Goal: Information Seeking & Learning: Learn about a topic

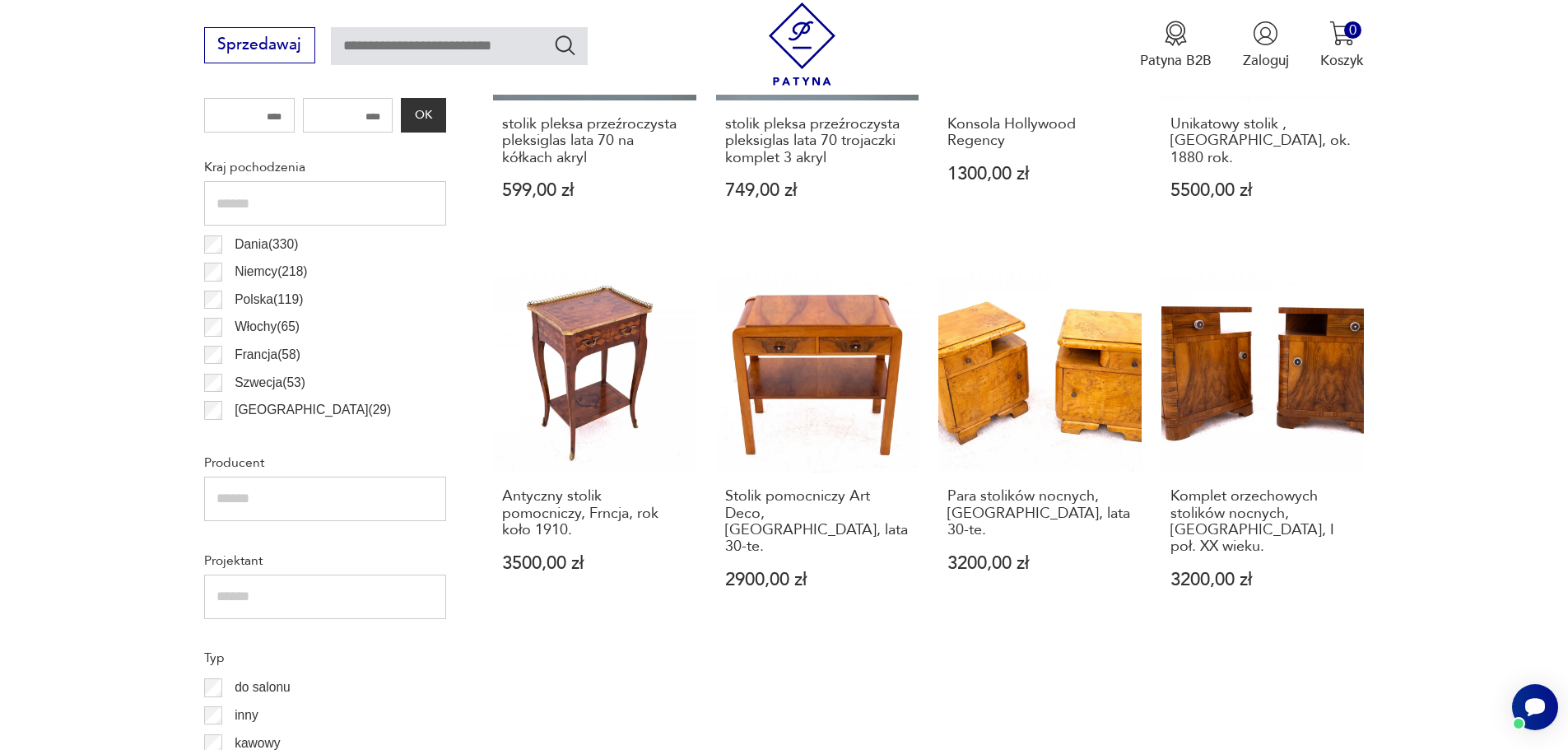
scroll to position [465, 0]
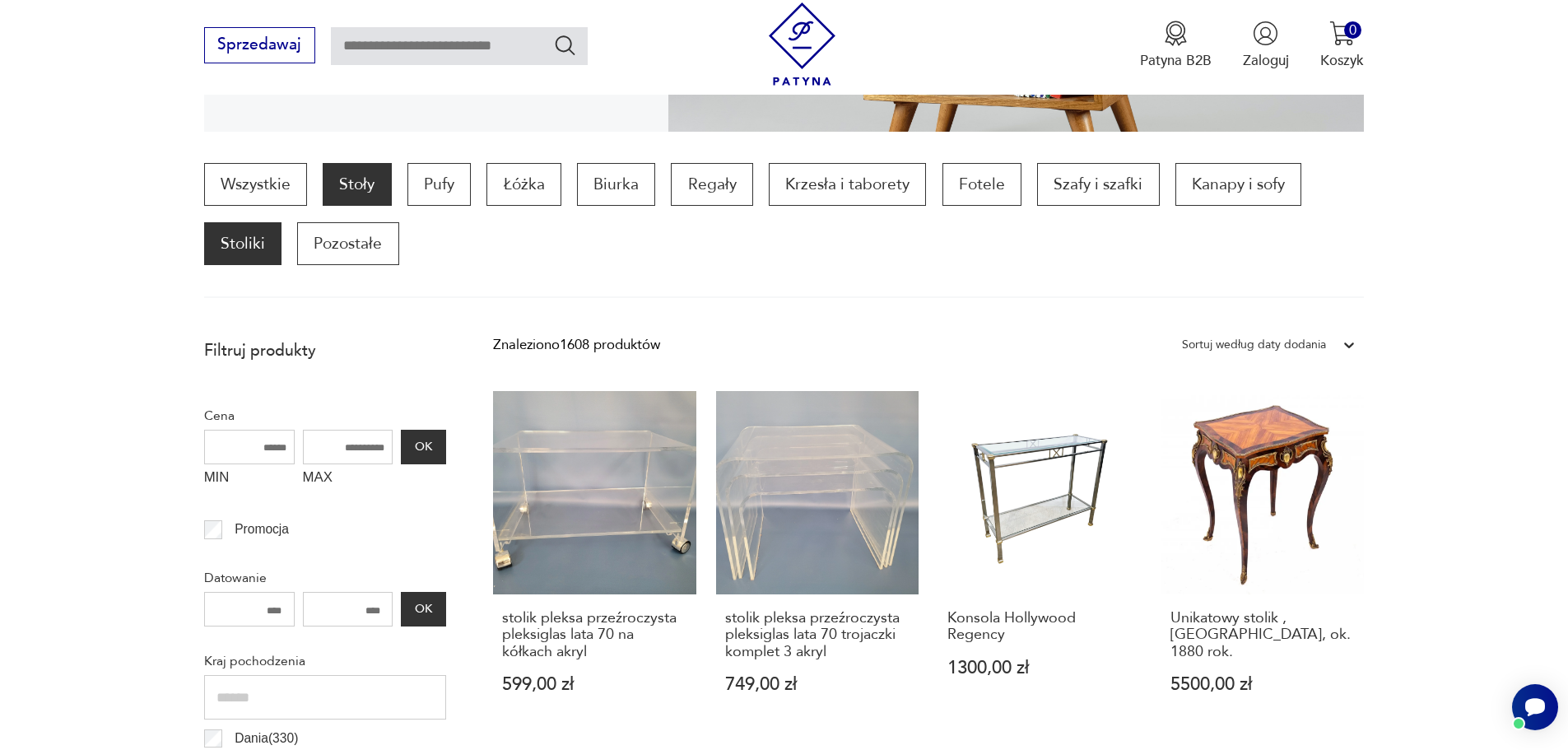
click at [363, 180] on p "Stoły" at bounding box center [356, 185] width 69 height 43
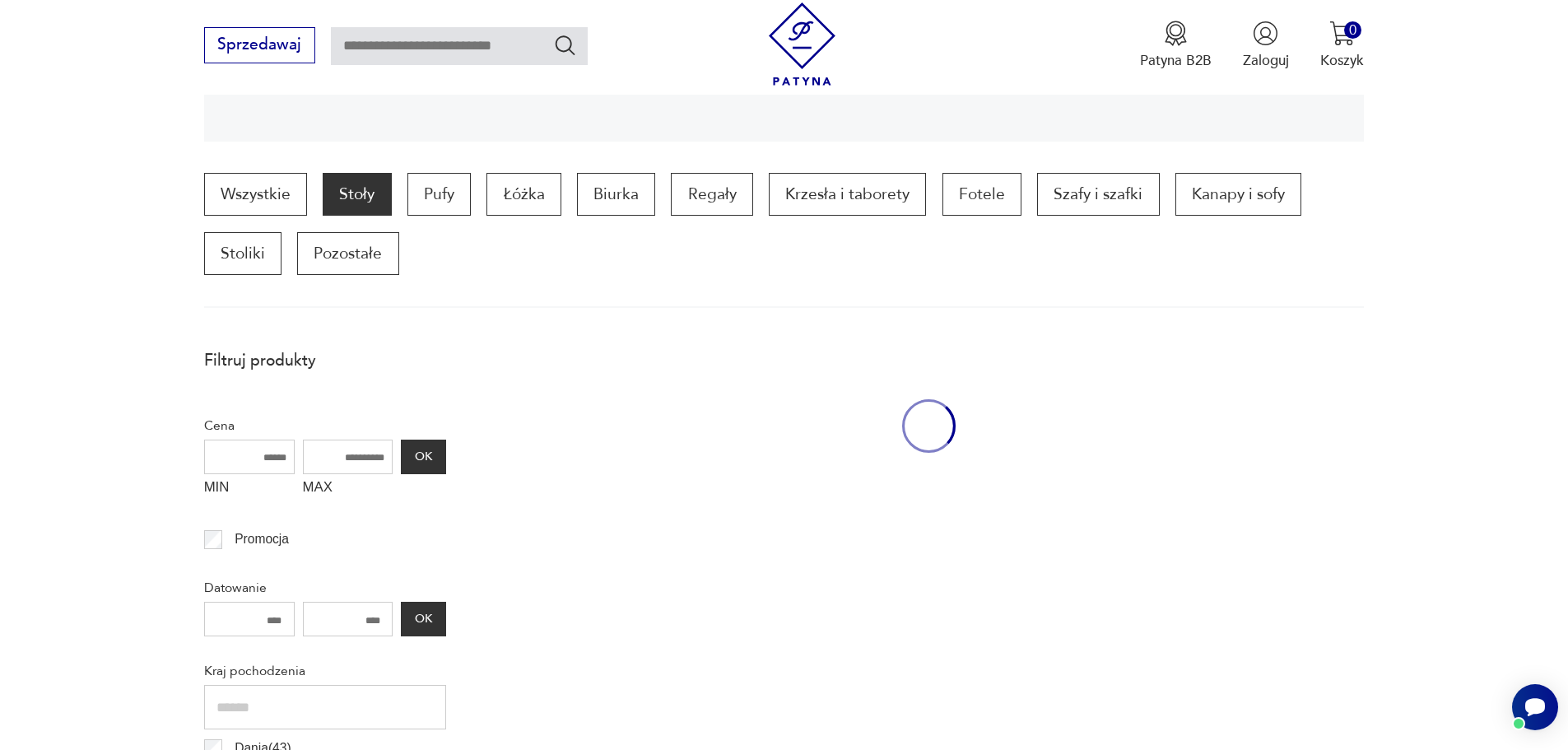
scroll to position [558, 0]
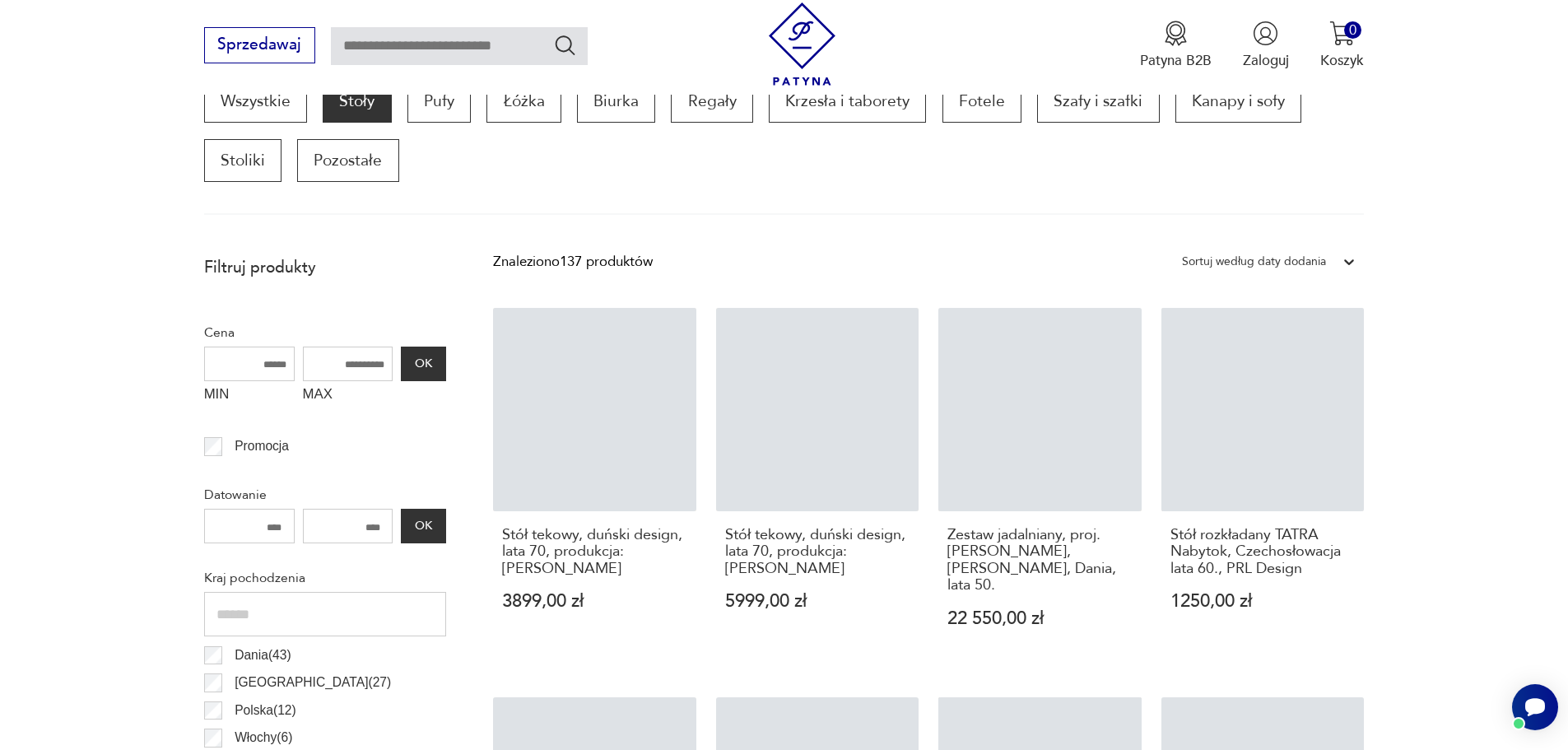
click at [361, 361] on input "MAX" at bounding box center [348, 363] width 91 height 35
click at [379, 371] on input "MAX" at bounding box center [348, 363] width 91 height 35
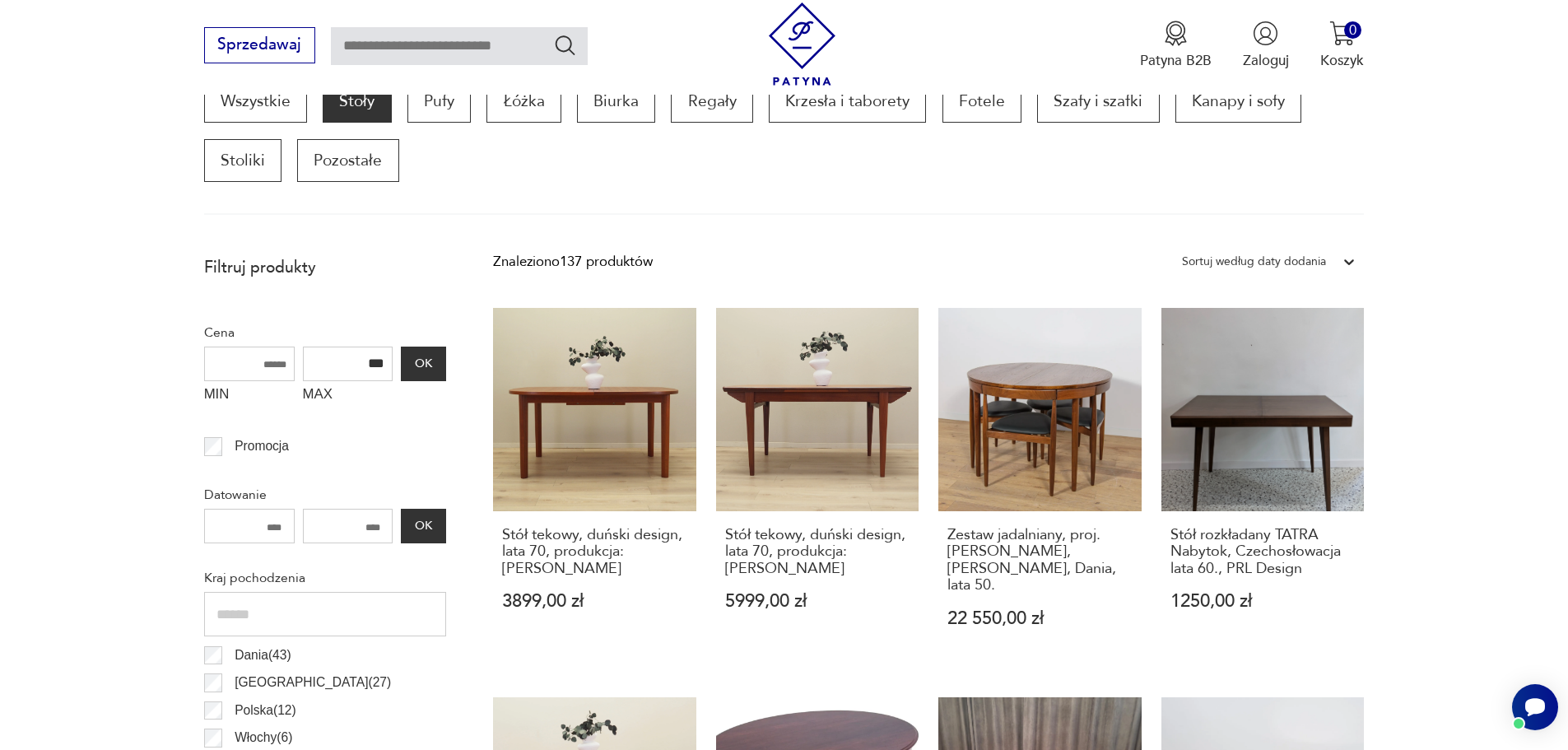
type input "***"
click at [406, 367] on button "OK" at bounding box center [423, 363] width 45 height 35
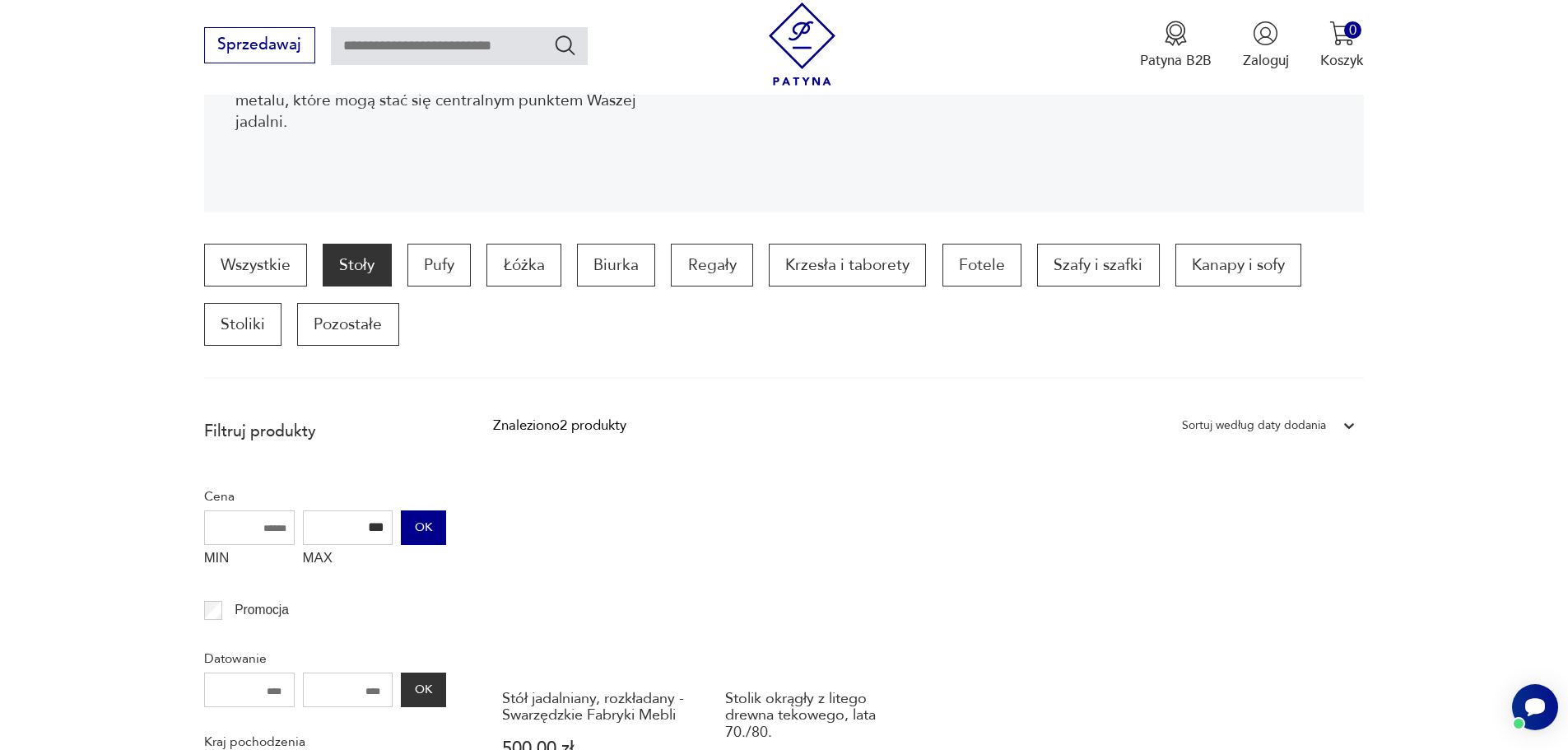
scroll to position [394, 0]
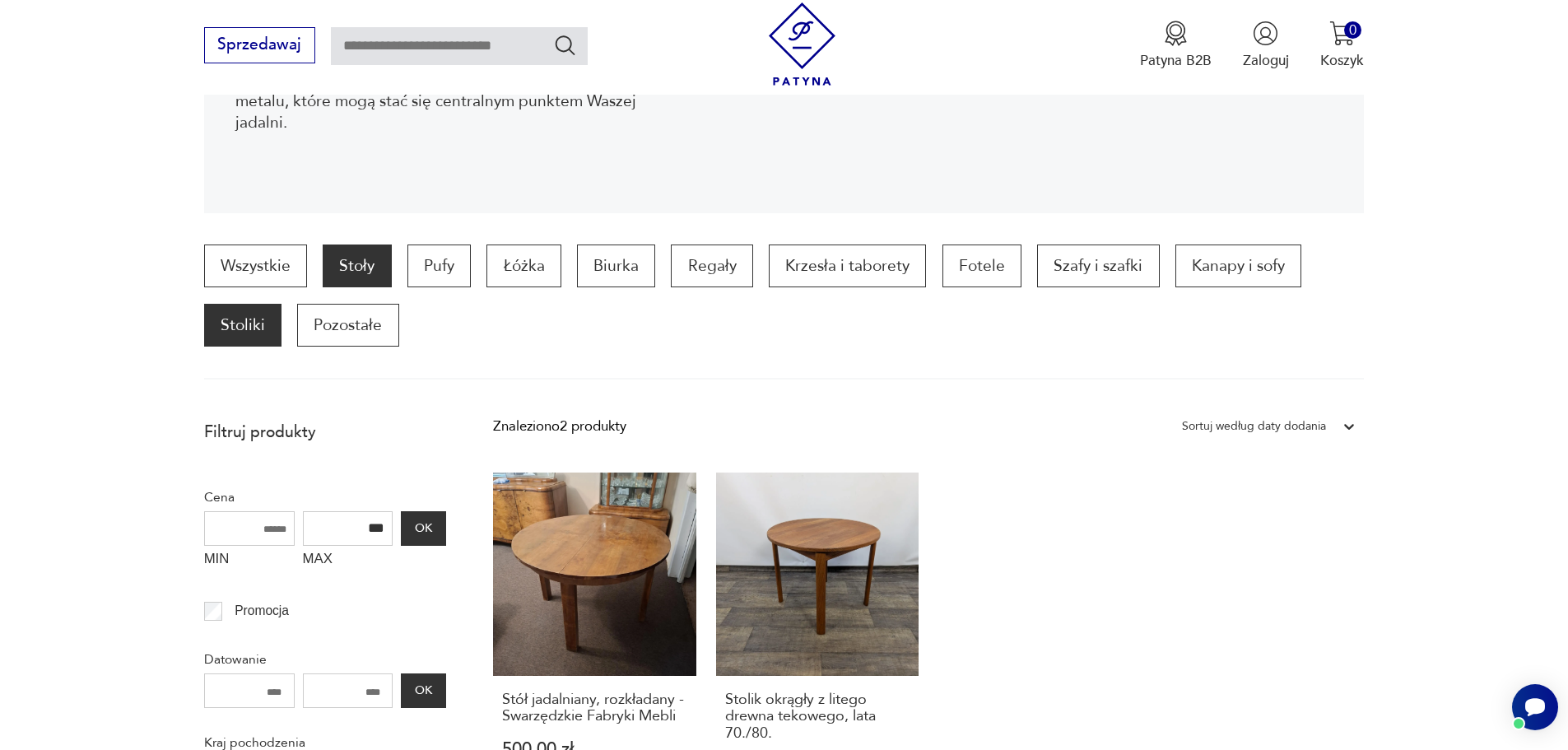
click at [247, 333] on p "Stoliki" at bounding box center [242, 325] width 77 height 43
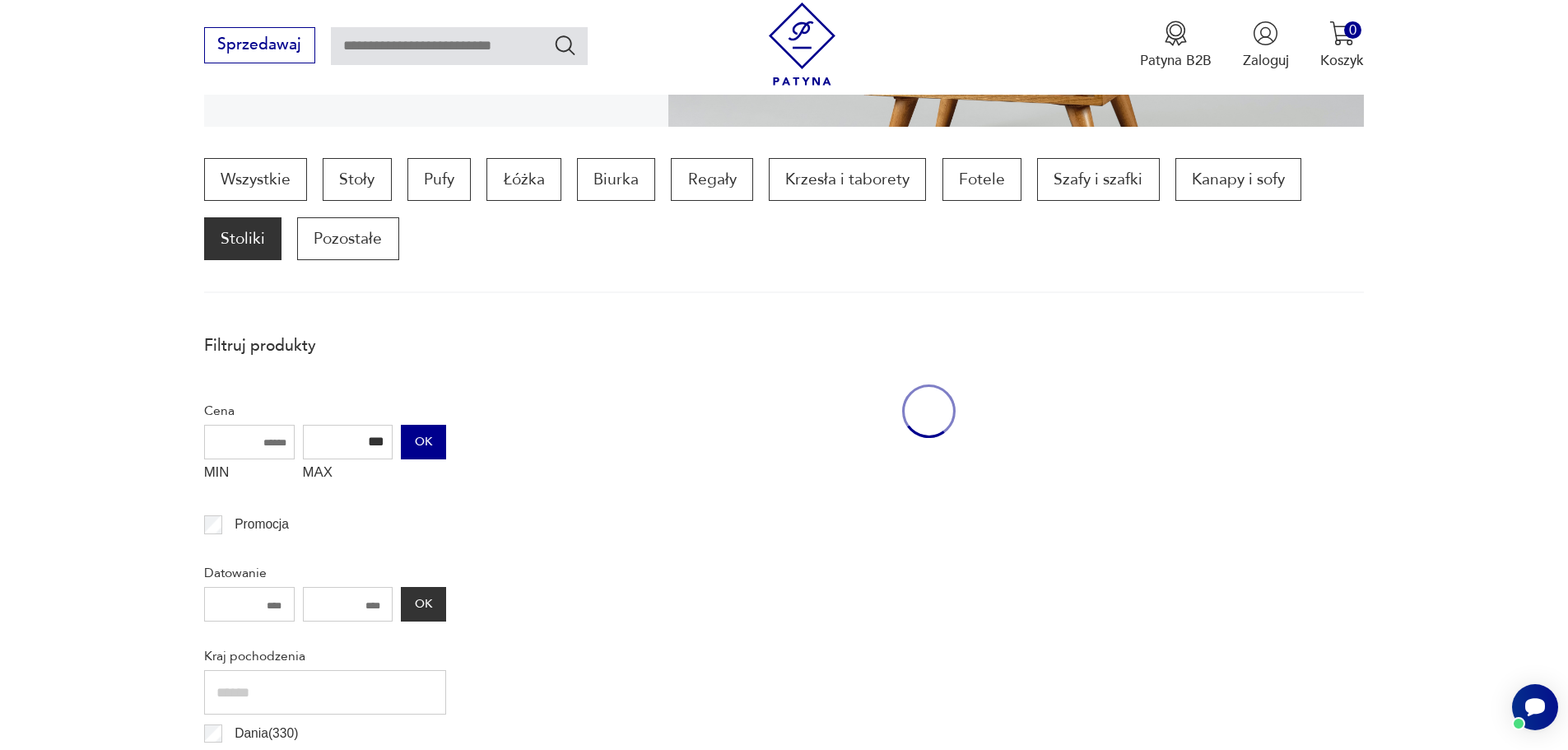
scroll to position [549, 0]
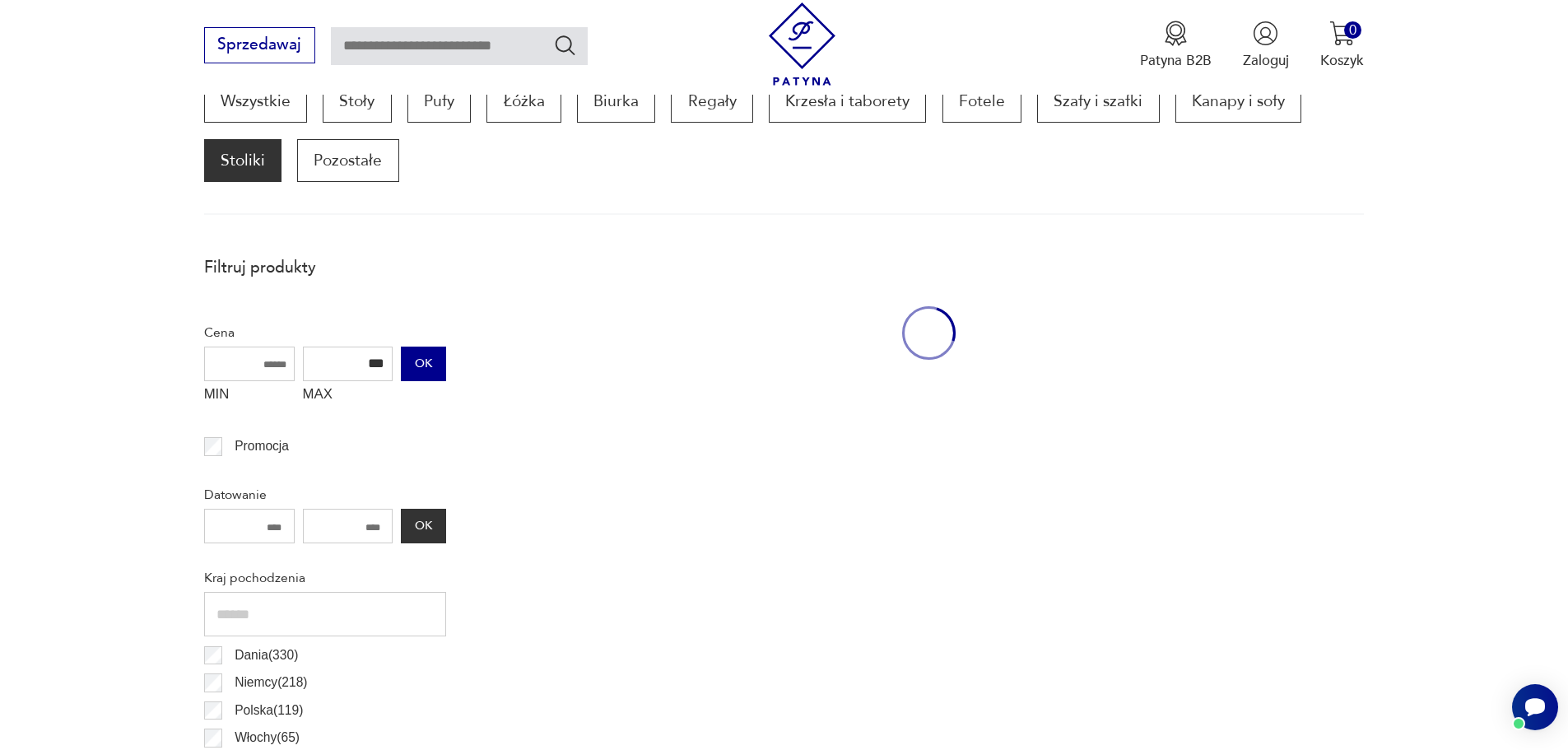
click at [433, 372] on button "OK" at bounding box center [423, 363] width 45 height 35
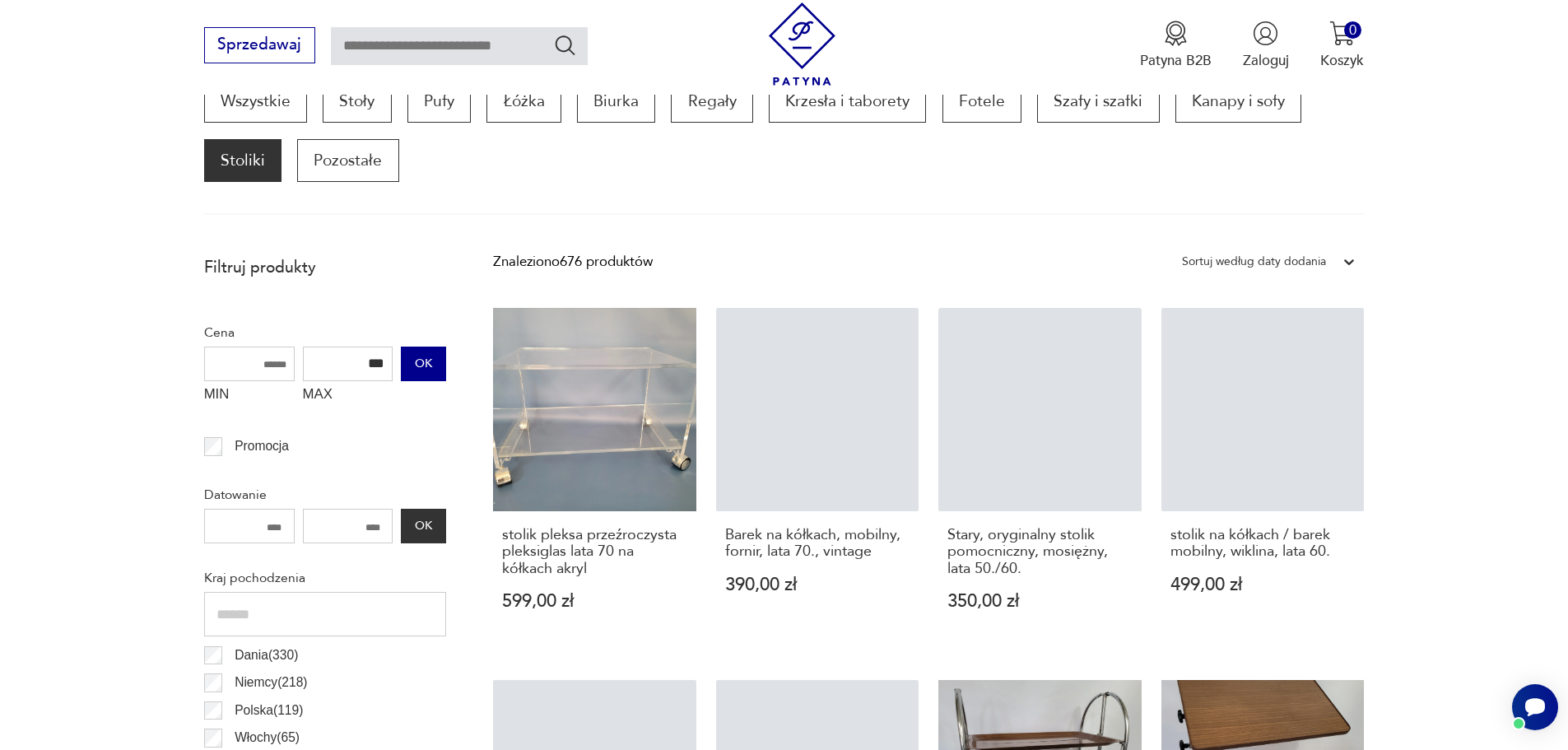
click at [417, 363] on button "OK" at bounding box center [423, 363] width 45 height 35
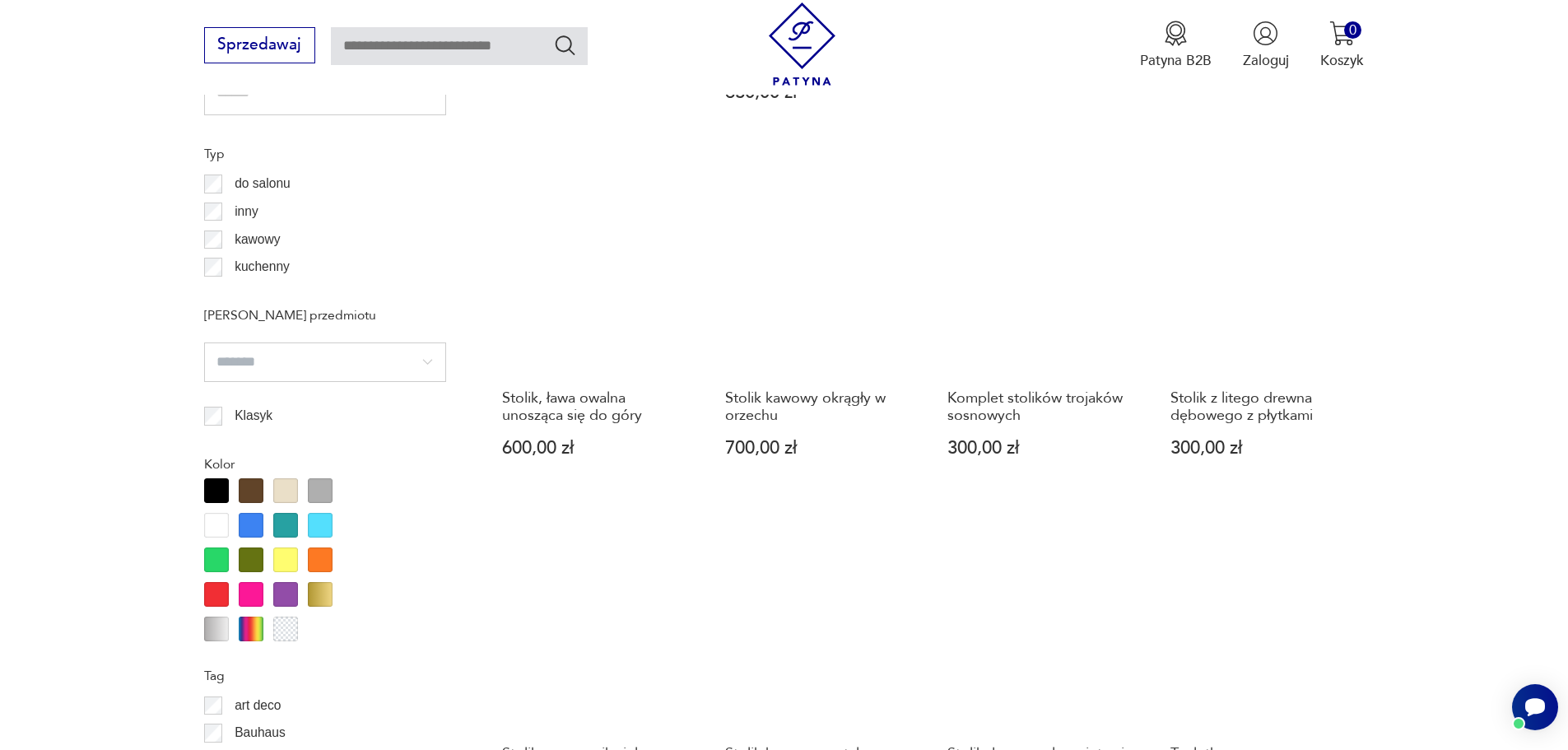
scroll to position [1701, 0]
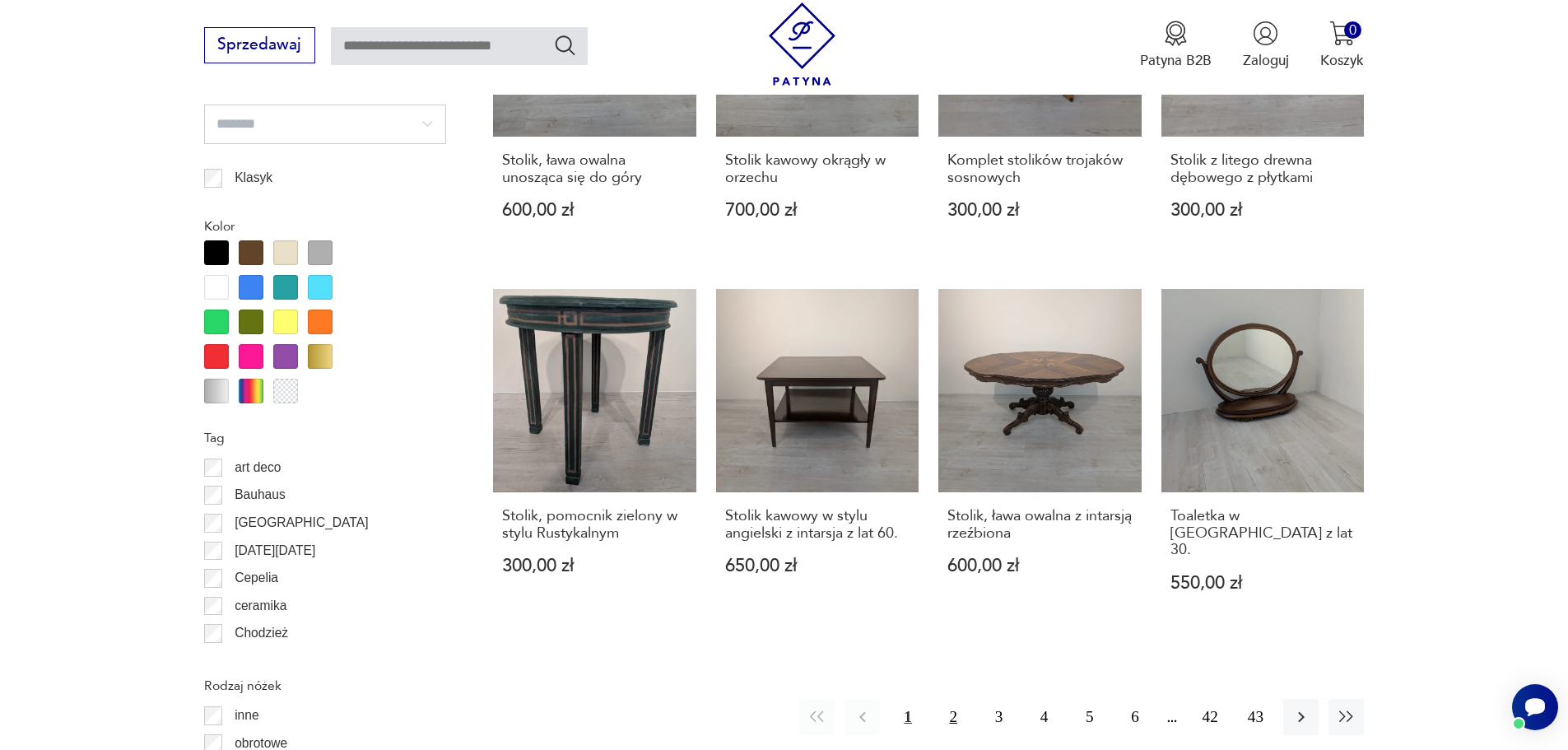
click at [954, 698] on button "2" at bounding box center [954, 716] width 36 height 36
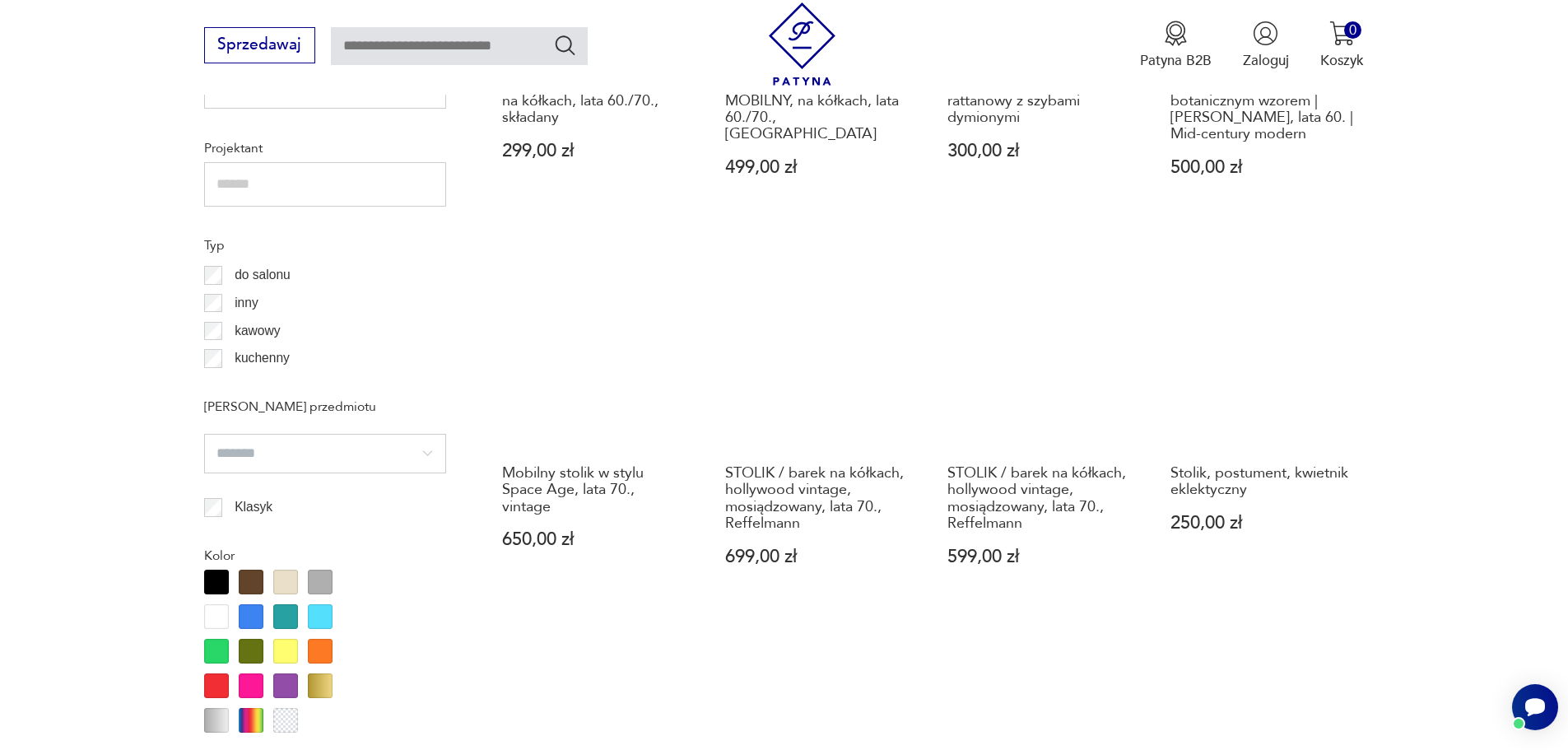
scroll to position [1783, 0]
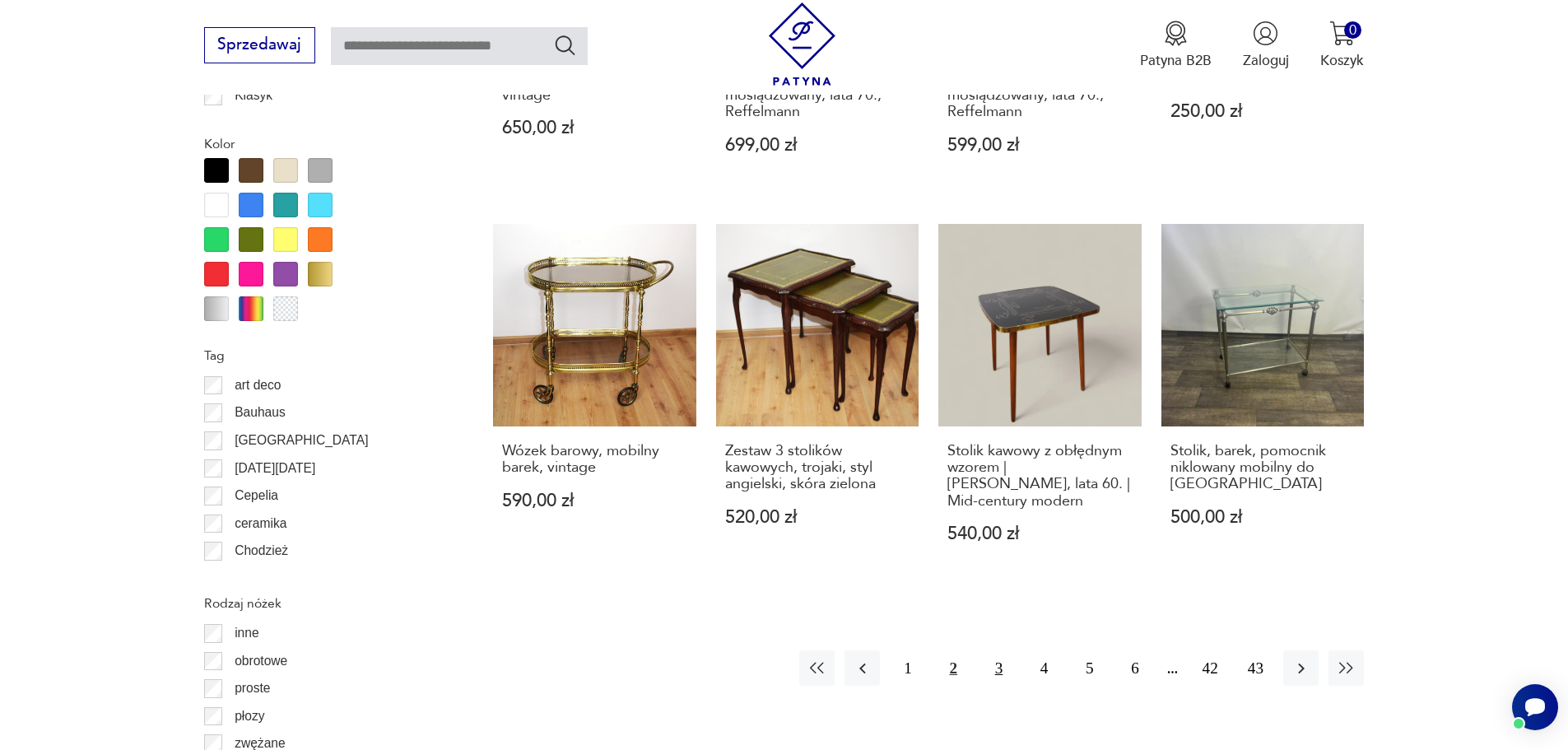
click at [999, 655] on button "3" at bounding box center [999, 668] width 36 height 36
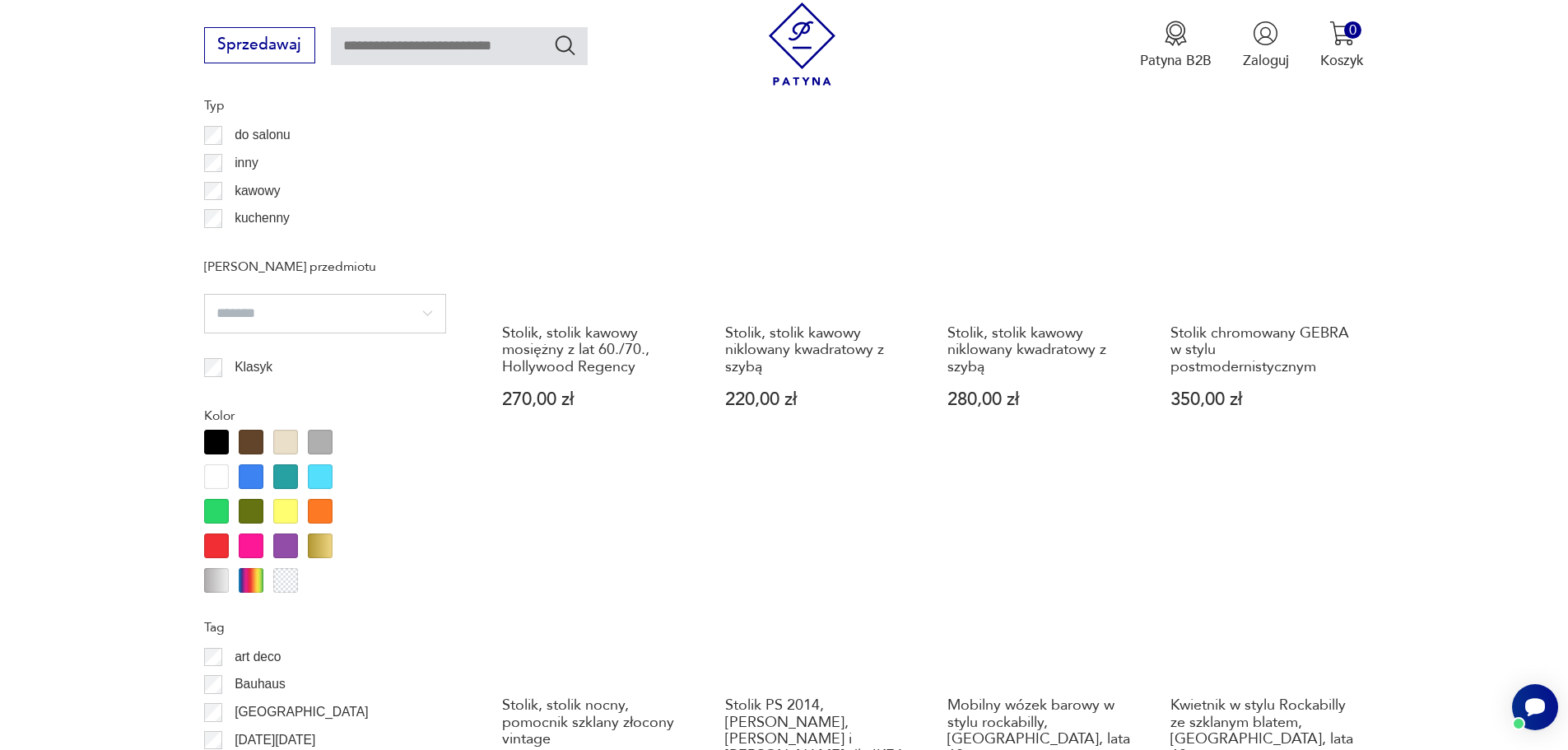
scroll to position [1701, 0]
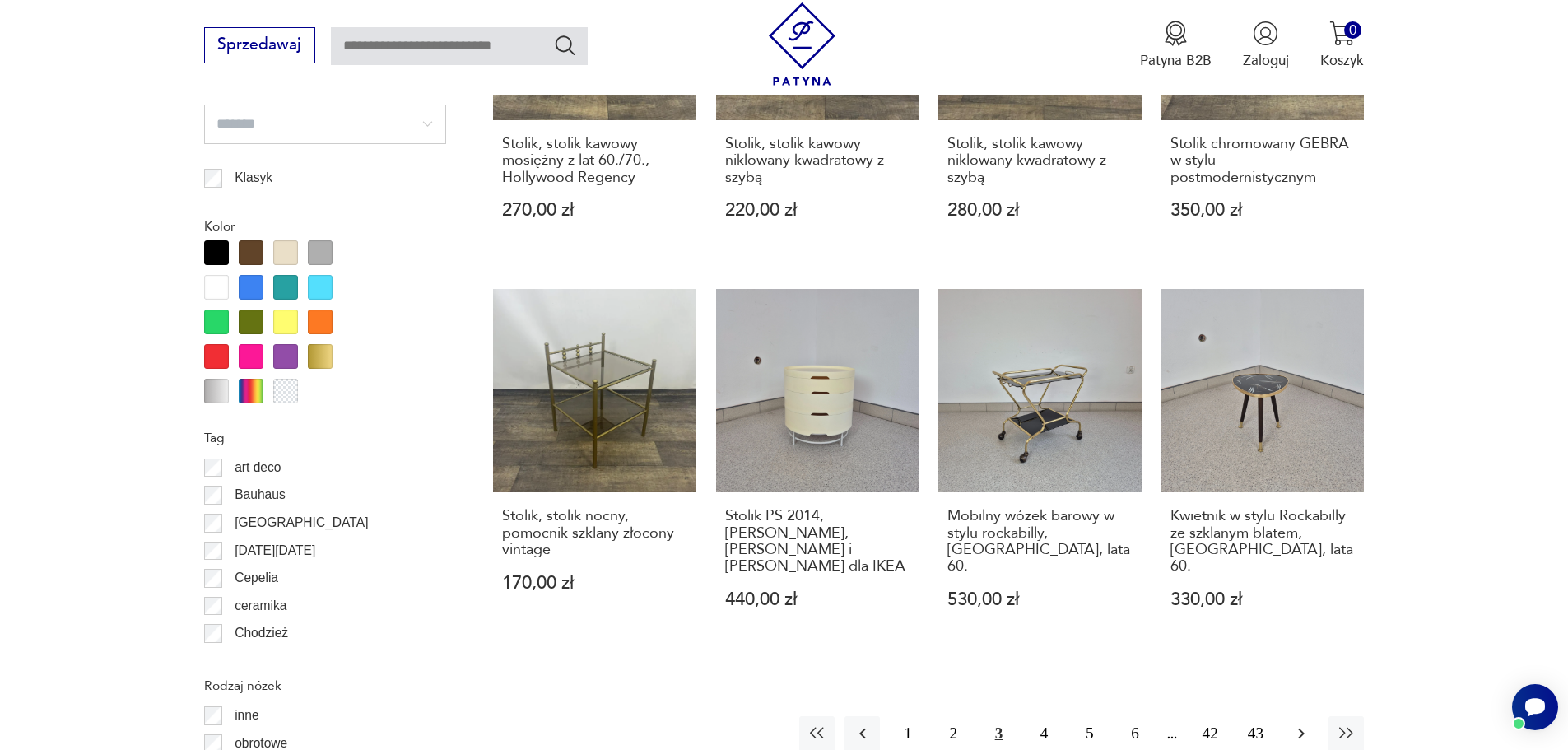
click at [1295, 724] on icon "button" at bounding box center [1301, 733] width 19 height 19
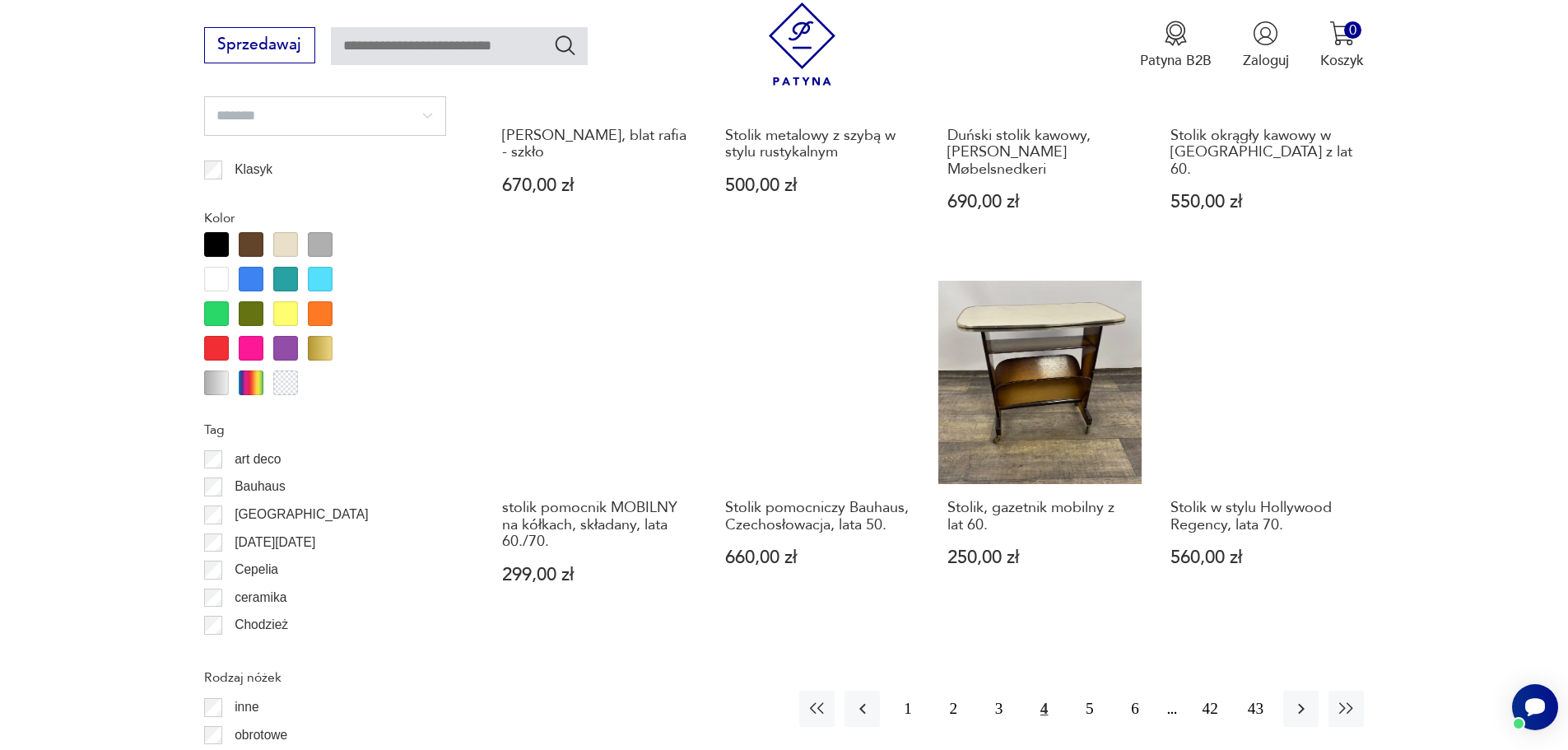
scroll to position [1865, 0]
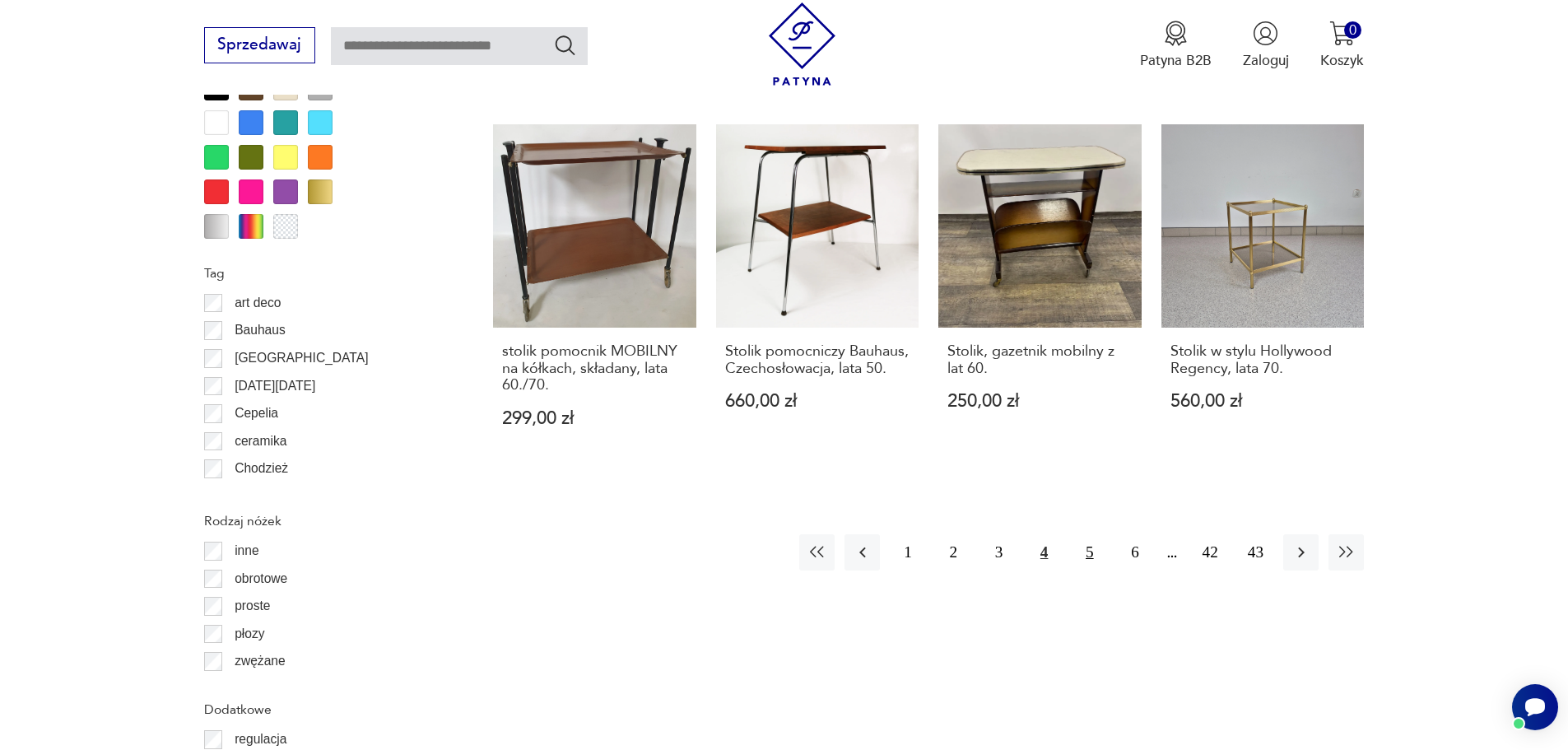
click at [1085, 534] on button "5" at bounding box center [1090, 552] width 36 height 36
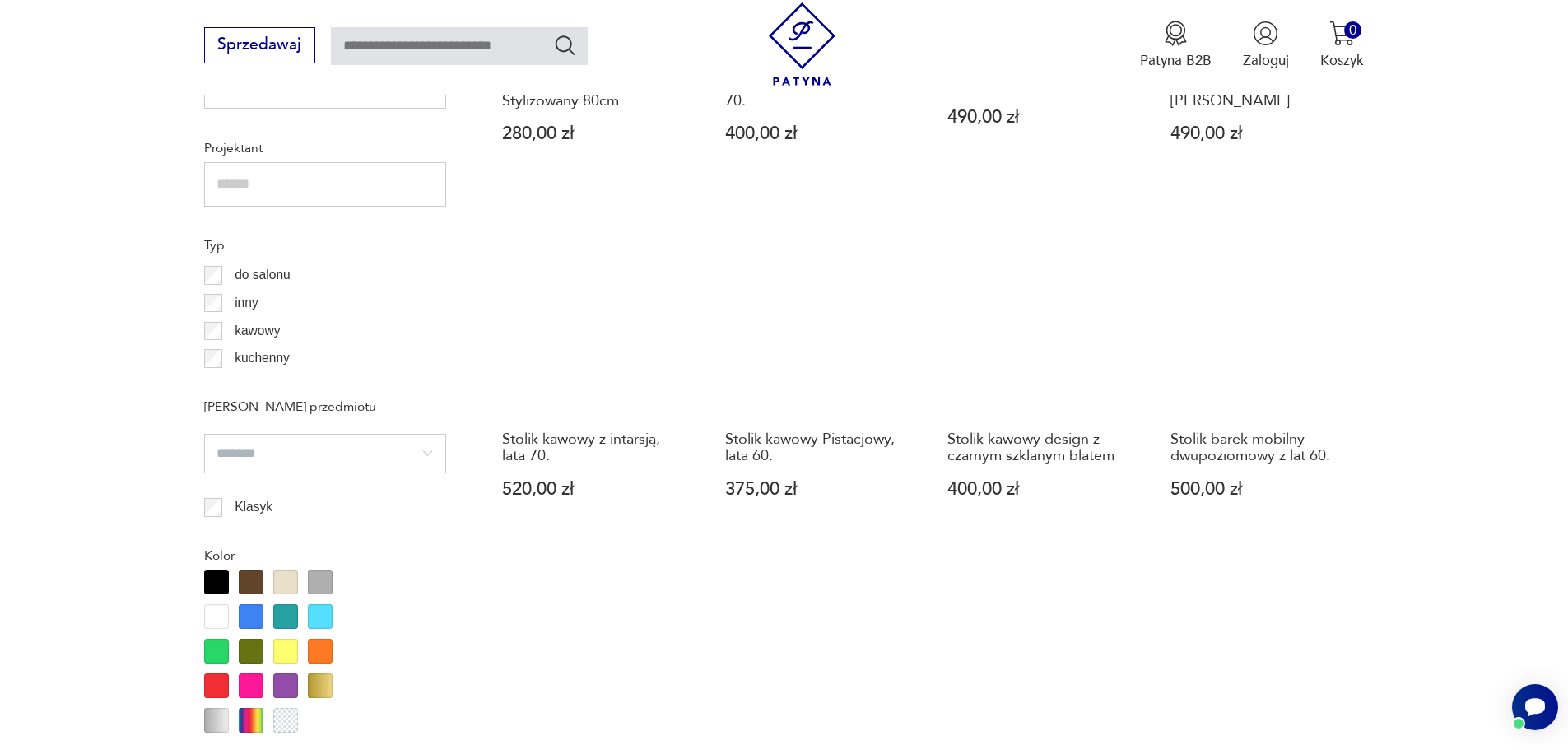
scroll to position [1783, 0]
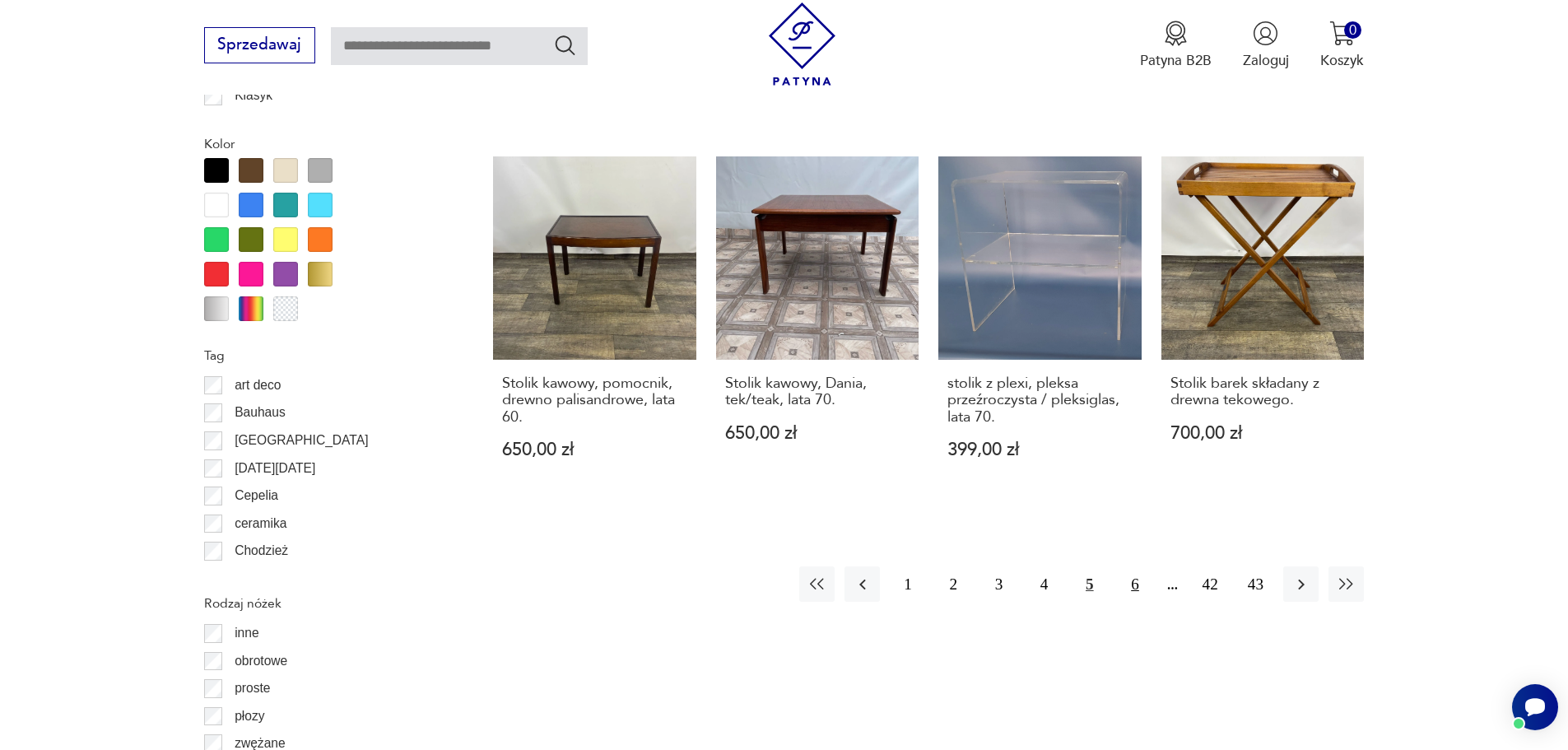
click at [1136, 569] on button "6" at bounding box center [1135, 584] width 36 height 36
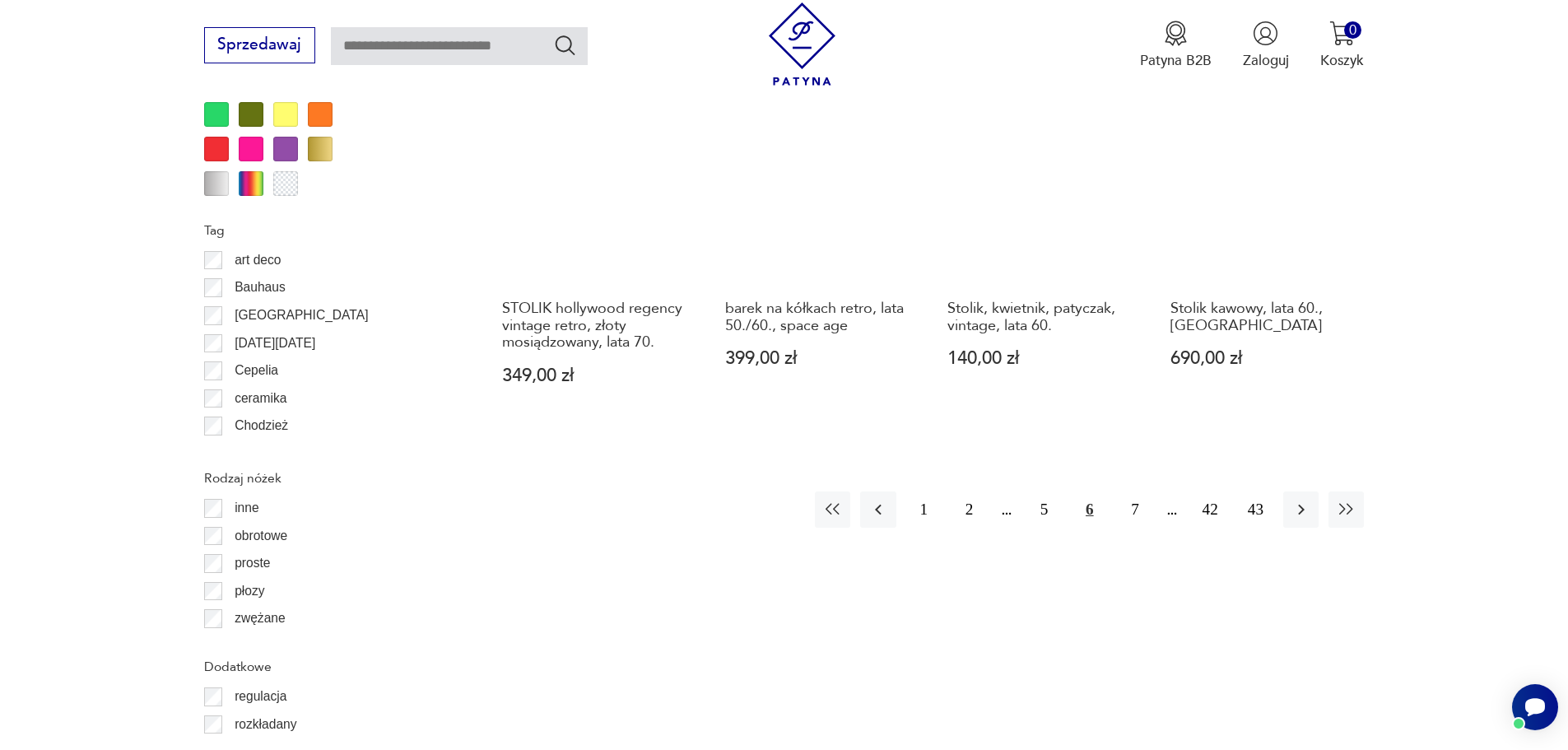
scroll to position [2194, 0]
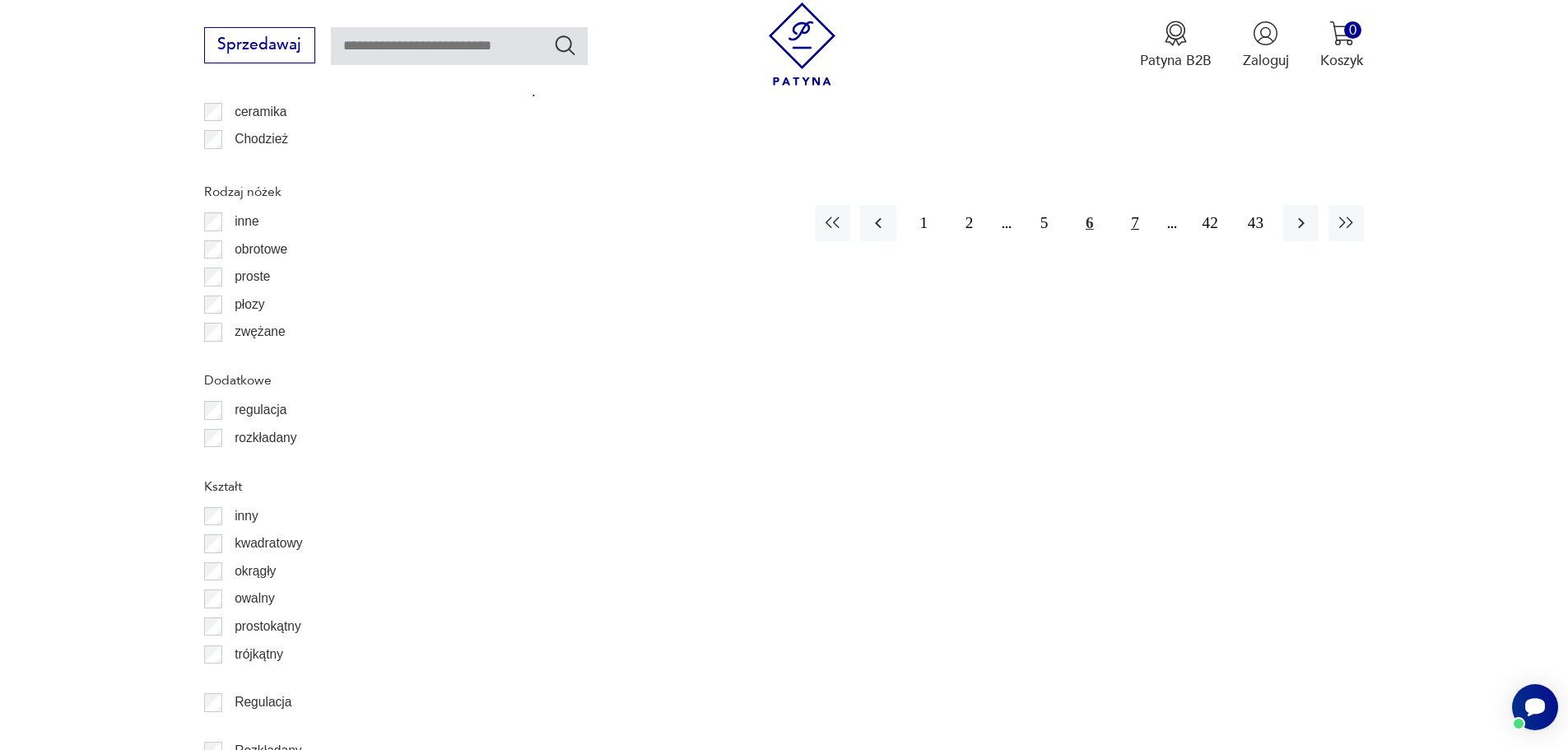
click at [1134, 224] on button "7" at bounding box center [1135, 223] width 36 height 36
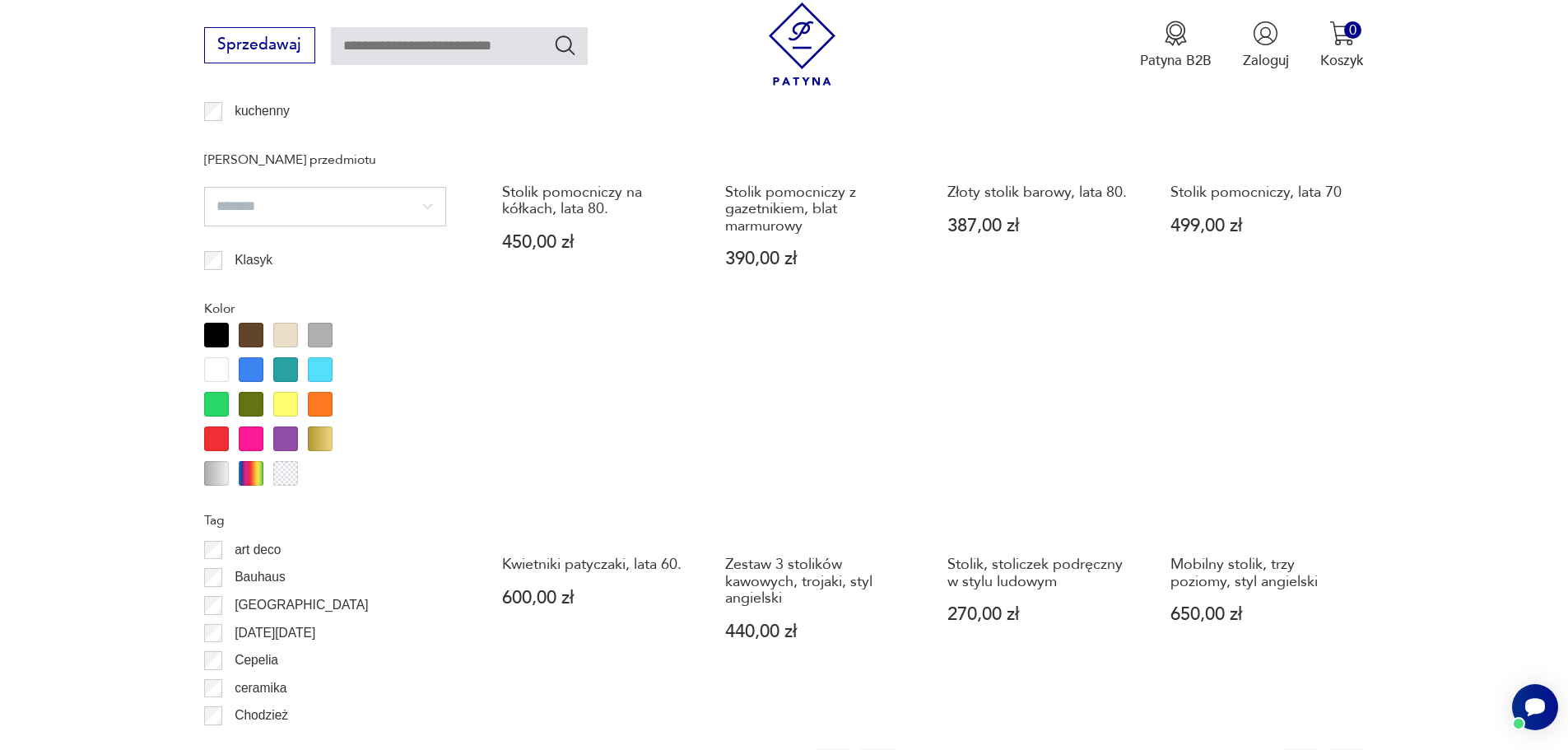
scroll to position [1701, 0]
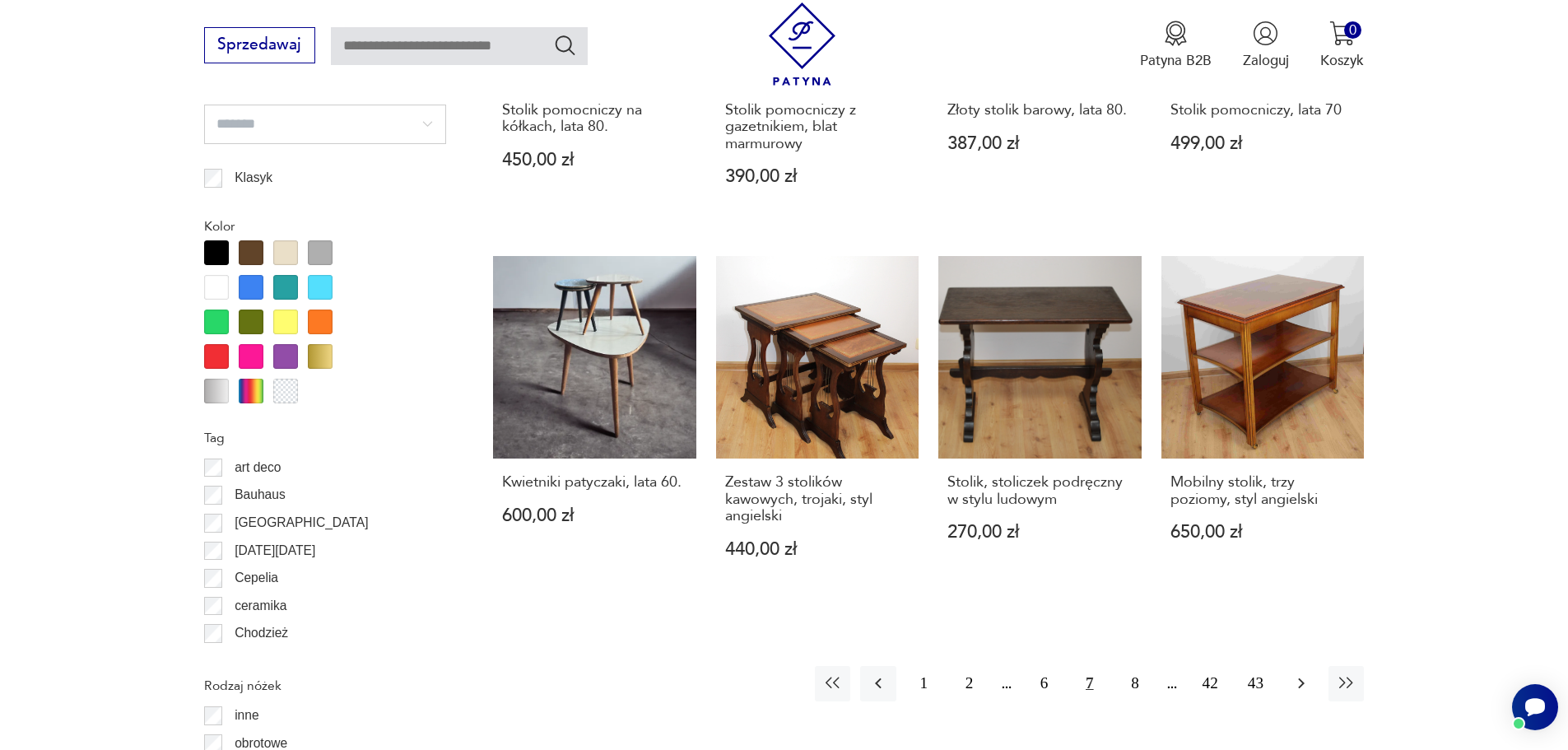
click at [1299, 687] on icon "button" at bounding box center [1301, 683] width 7 height 11
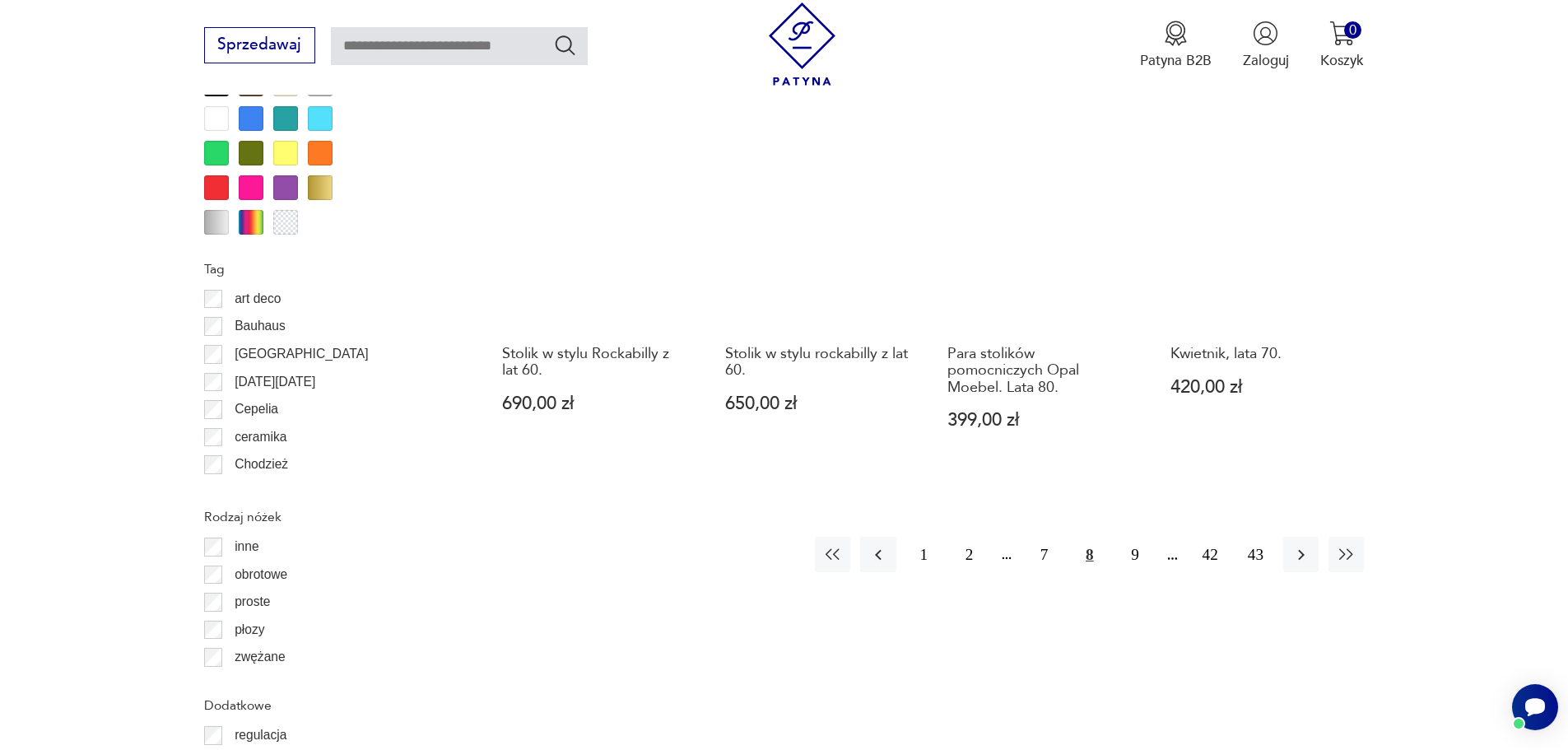
scroll to position [1865, 0]
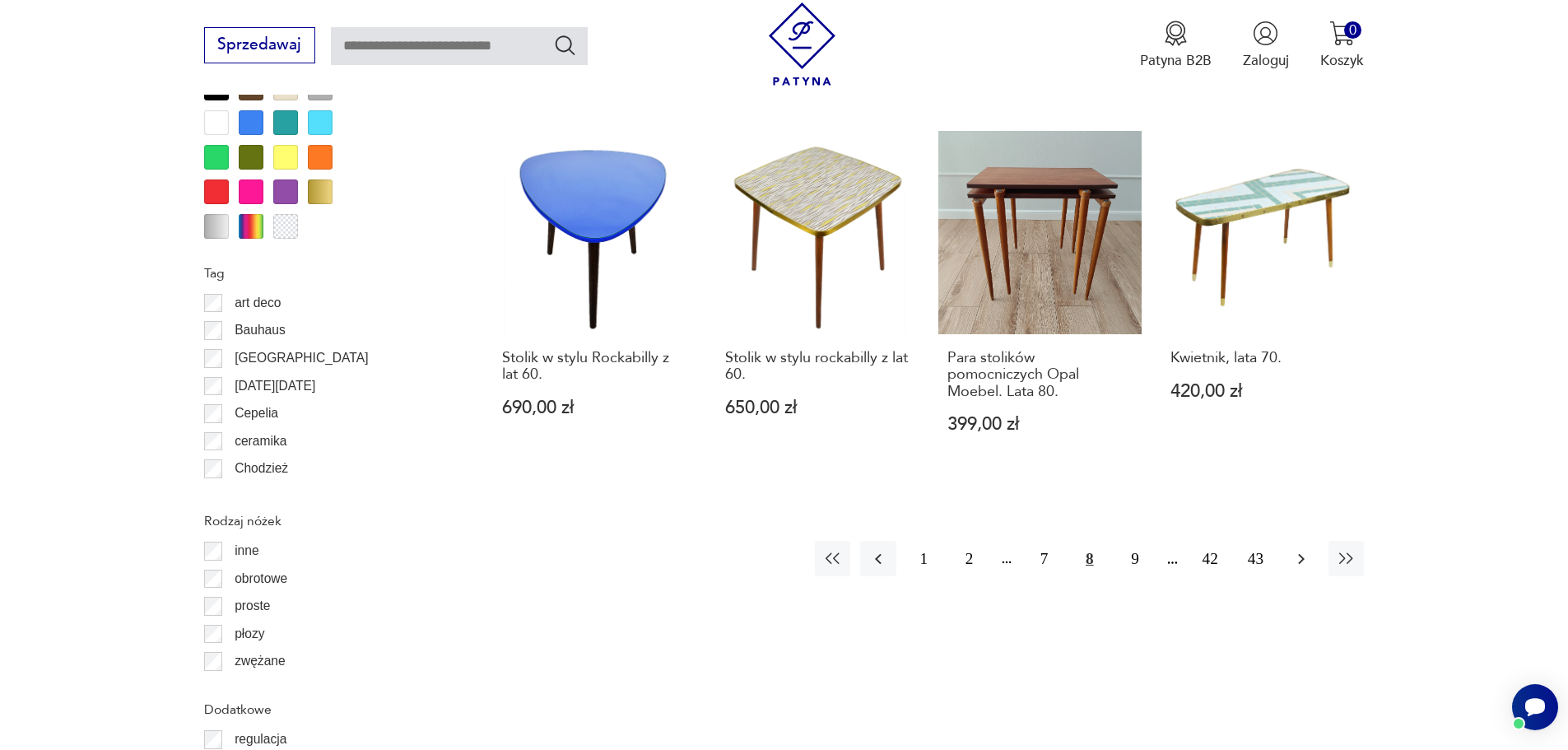
click at [1296, 549] on icon "button" at bounding box center [1301, 559] width 19 height 19
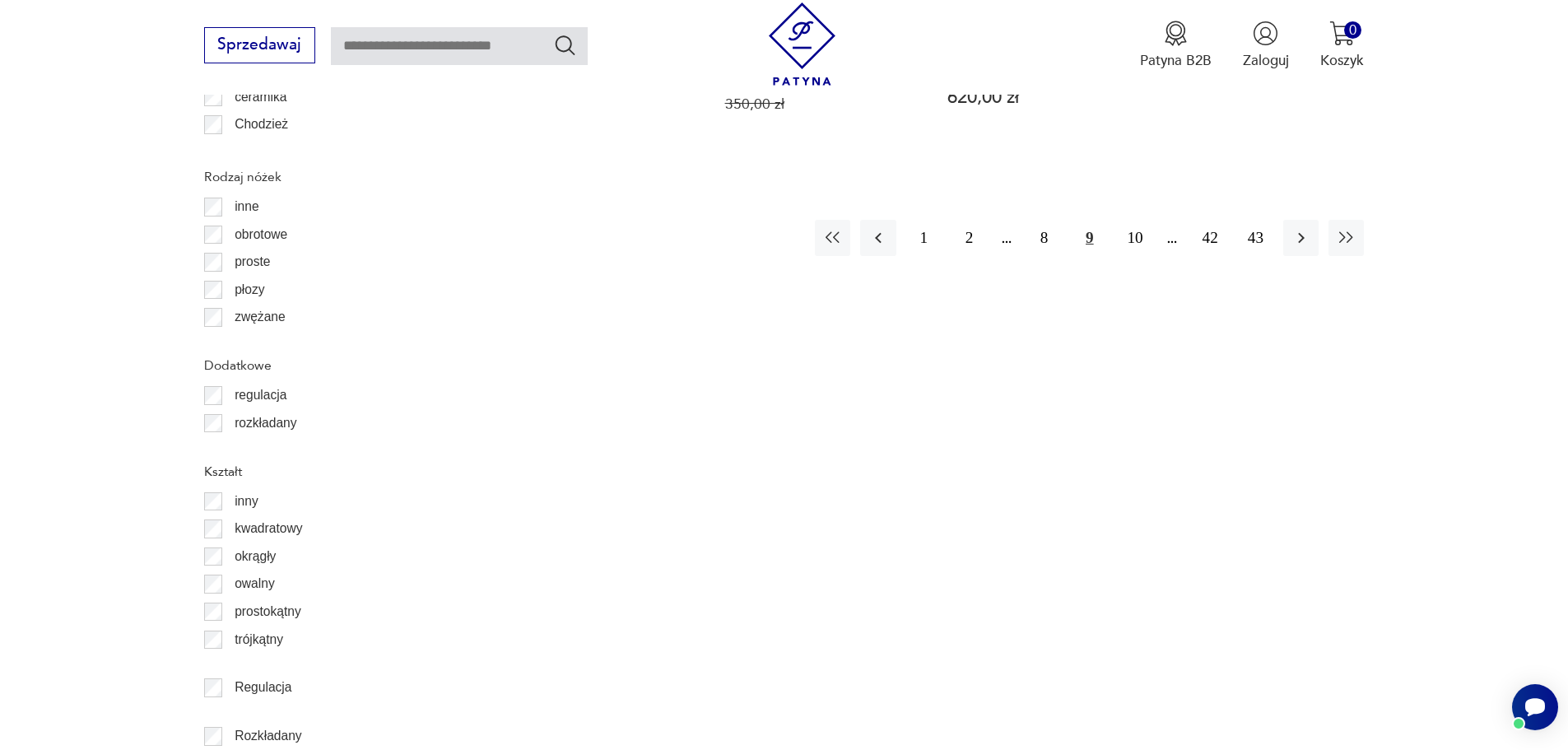
scroll to position [1947, 0]
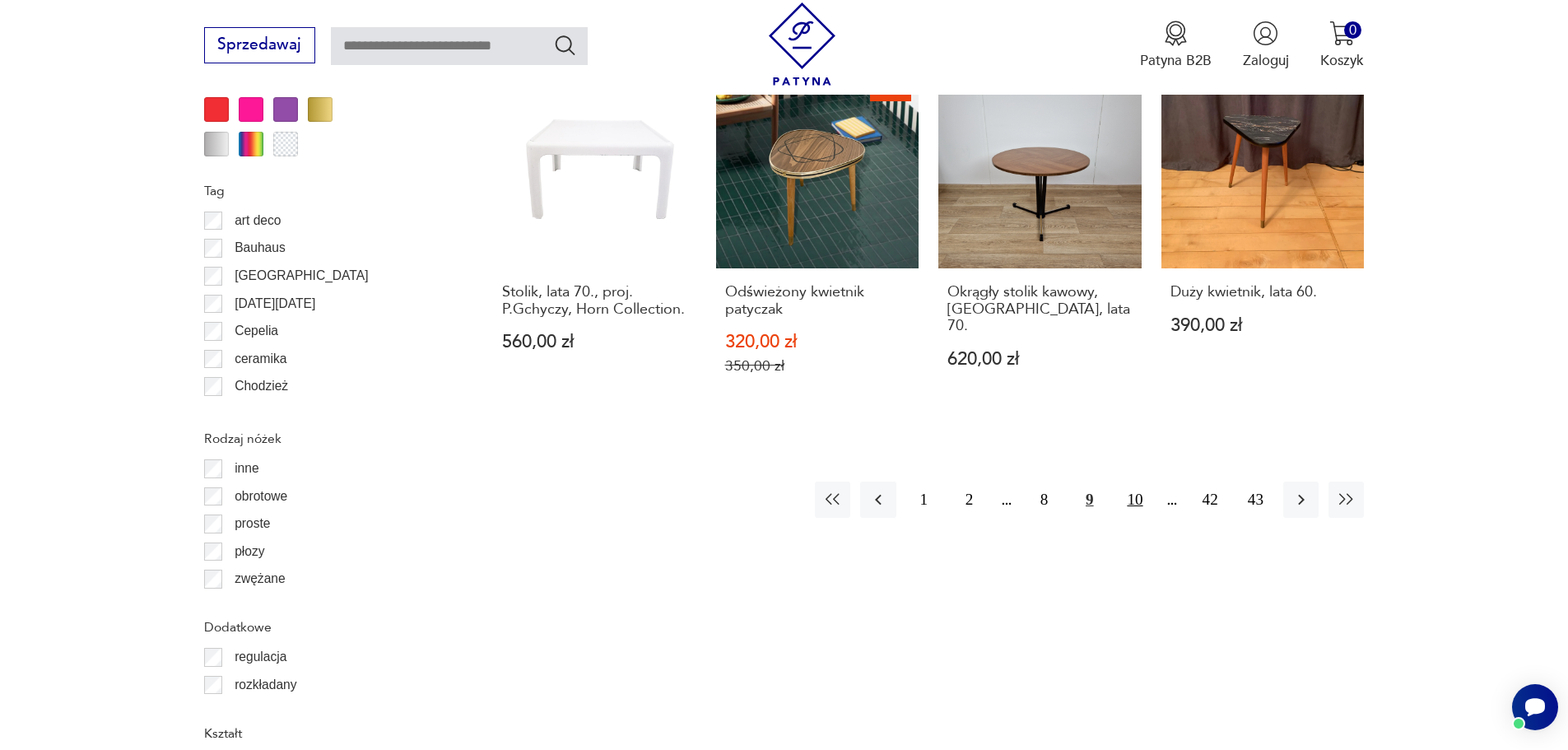
click at [1131, 482] on button "10" at bounding box center [1135, 499] width 36 height 36
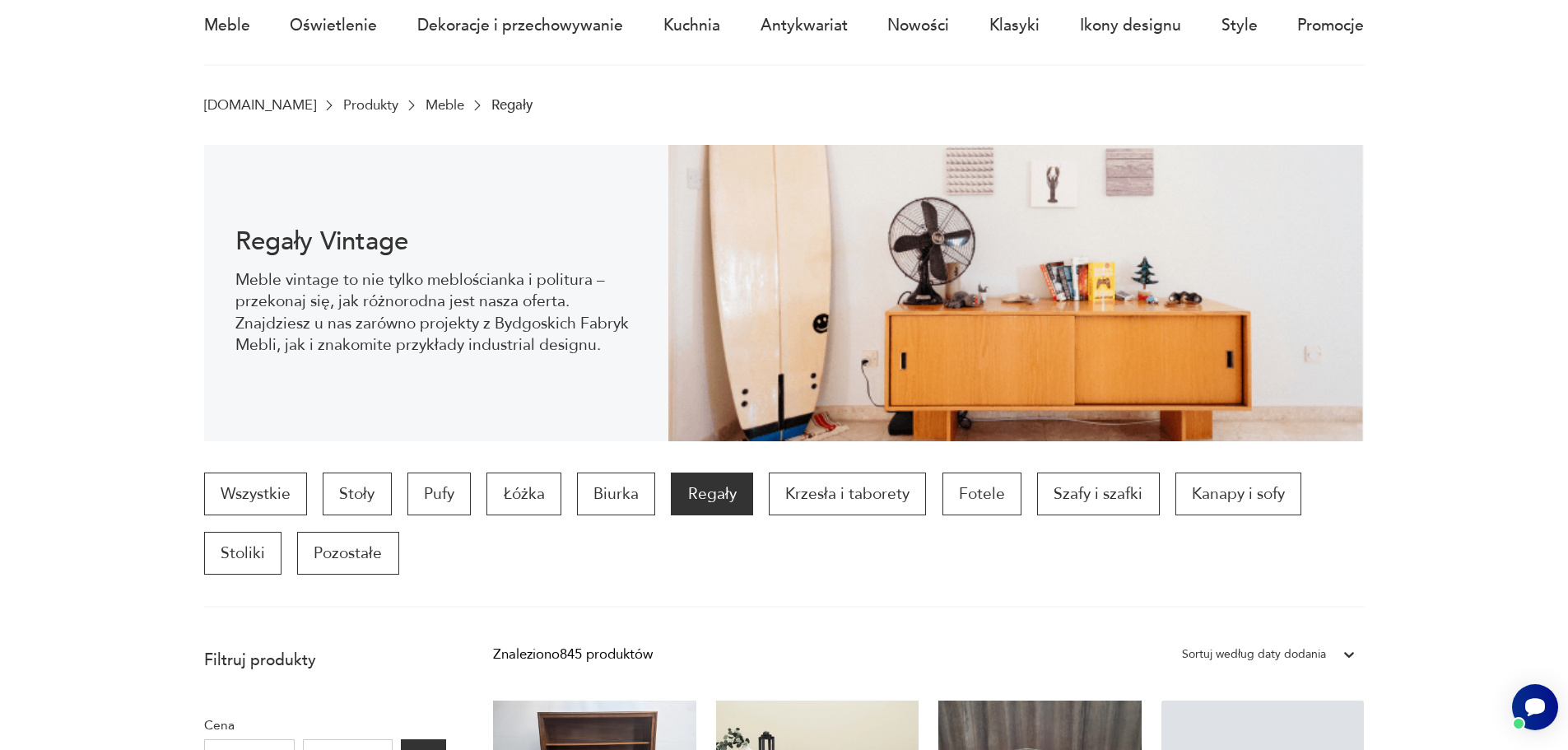
scroll to position [383, 0]
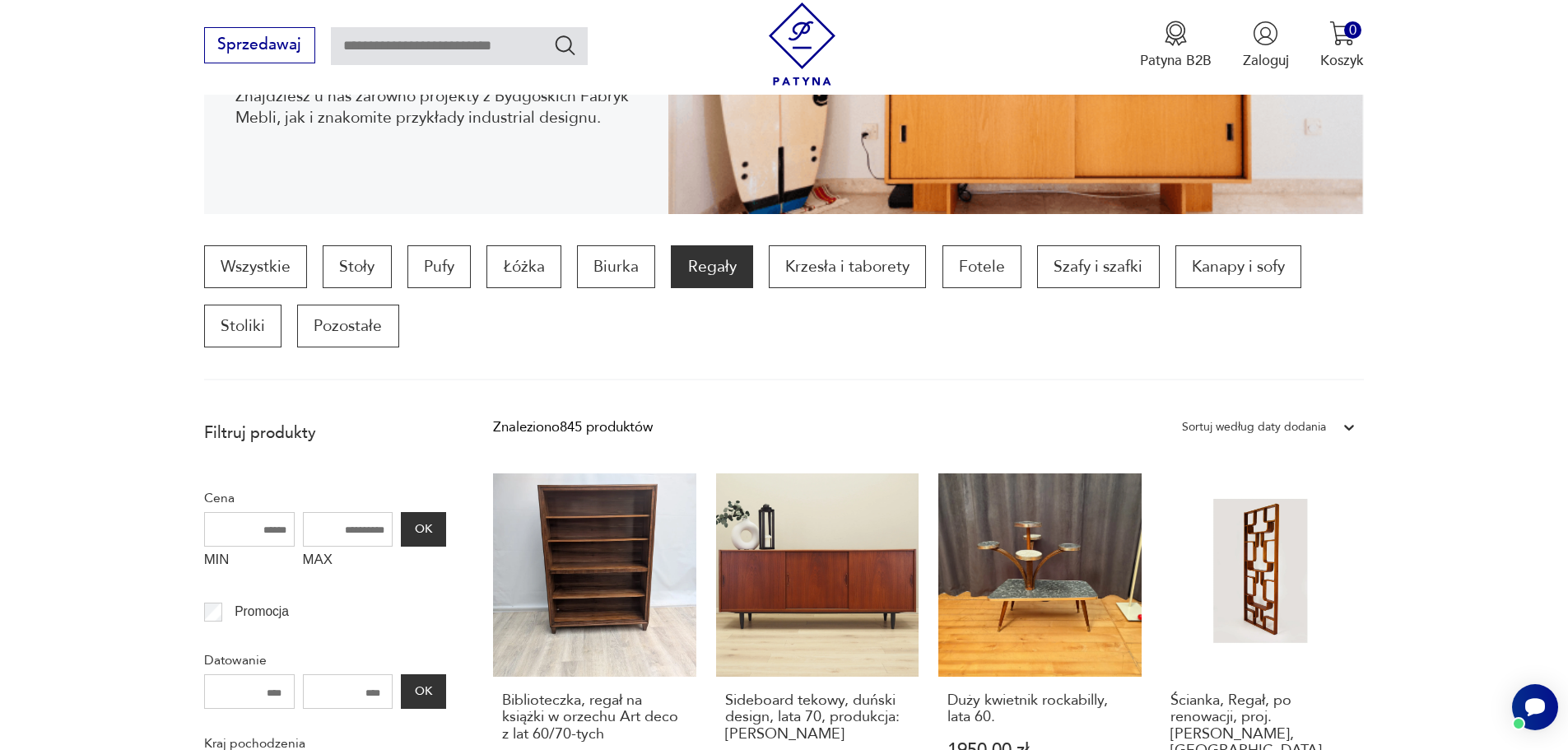
click at [348, 530] on input "MAX" at bounding box center [348, 529] width 91 height 35
type input "***"
click at [421, 543] on button "OK" at bounding box center [423, 529] width 45 height 35
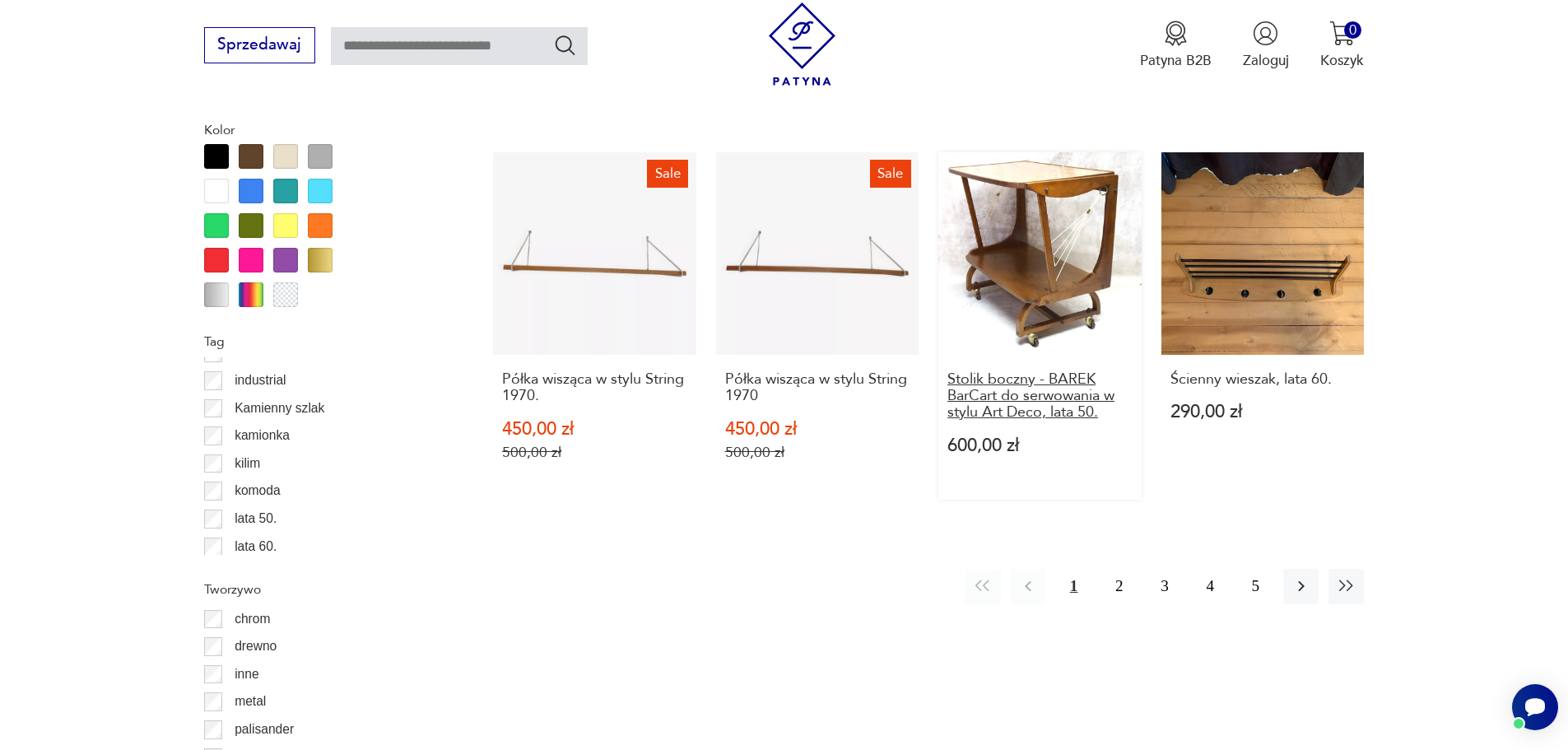
scroll to position [2112, 0]
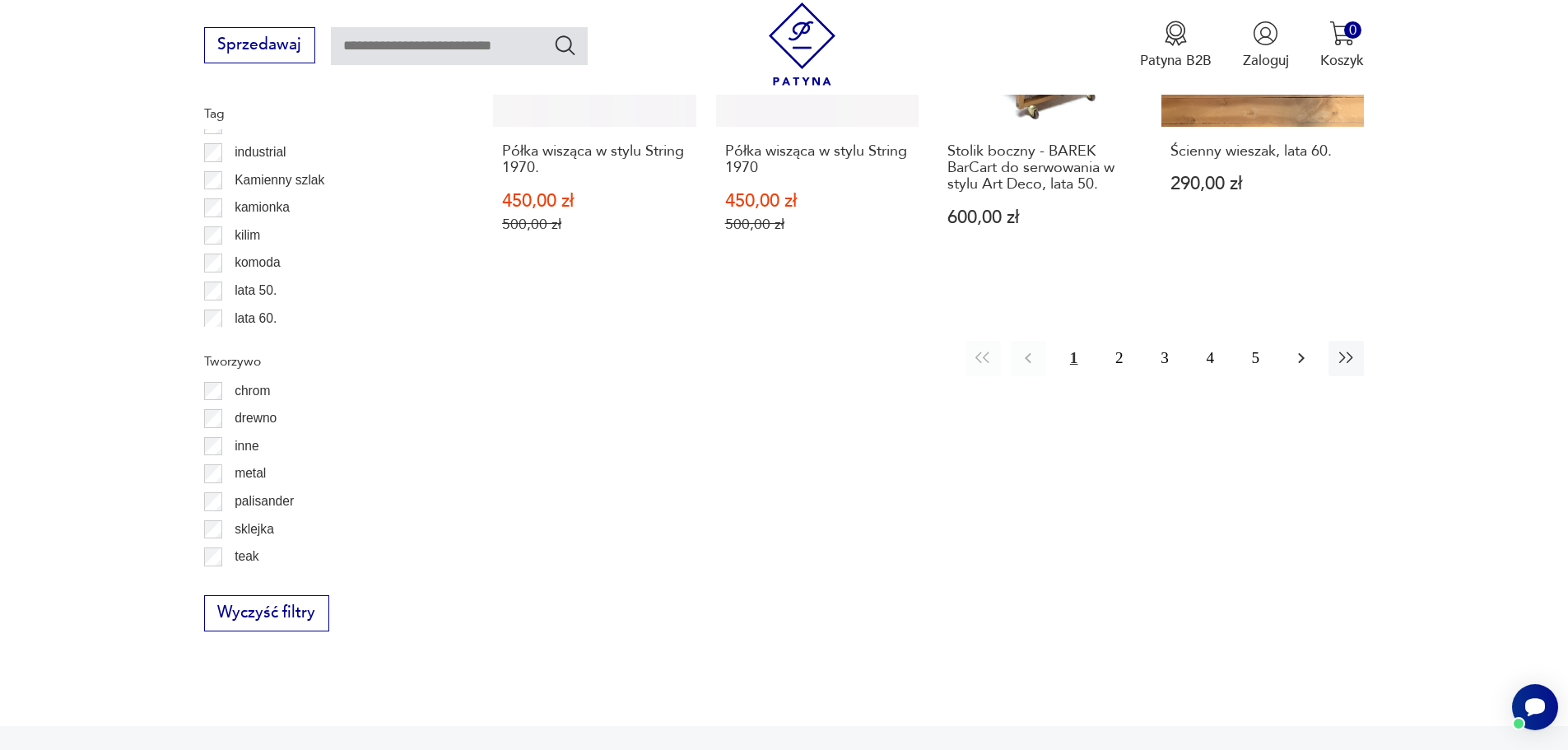
click at [1305, 348] on icon "button" at bounding box center [1301, 357] width 19 height 19
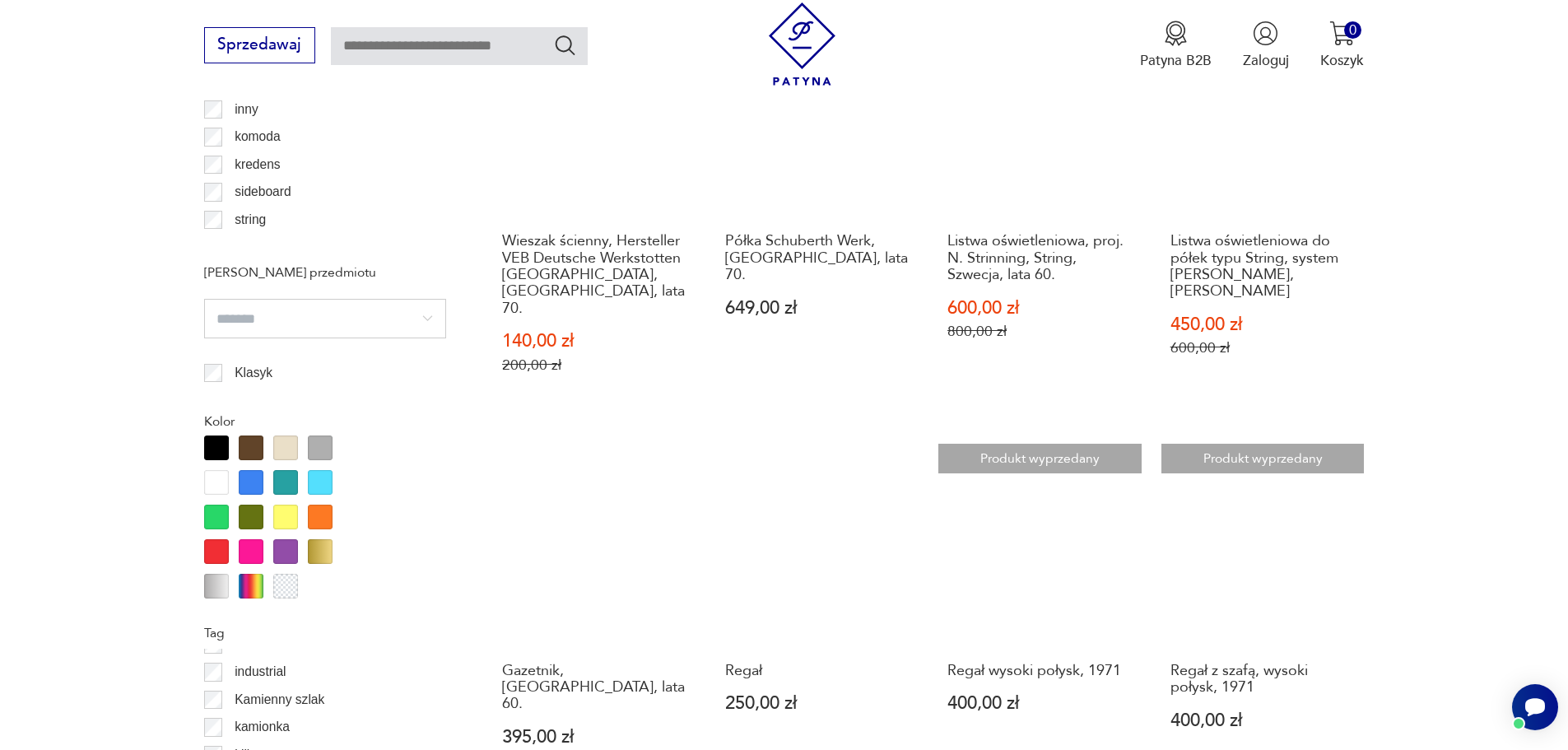
scroll to position [2030, 0]
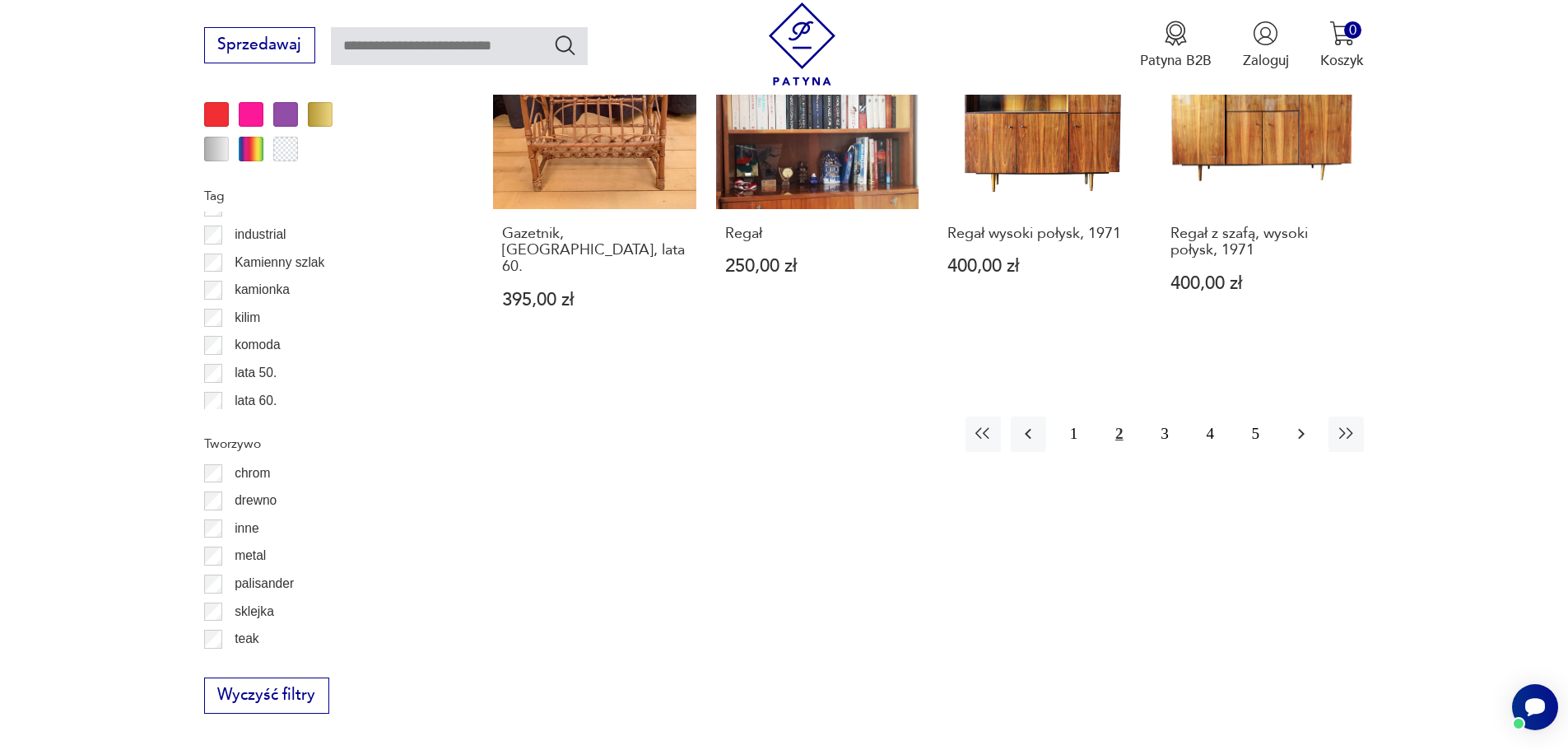
click at [1301, 429] on icon "button" at bounding box center [1301, 434] width 7 height 11
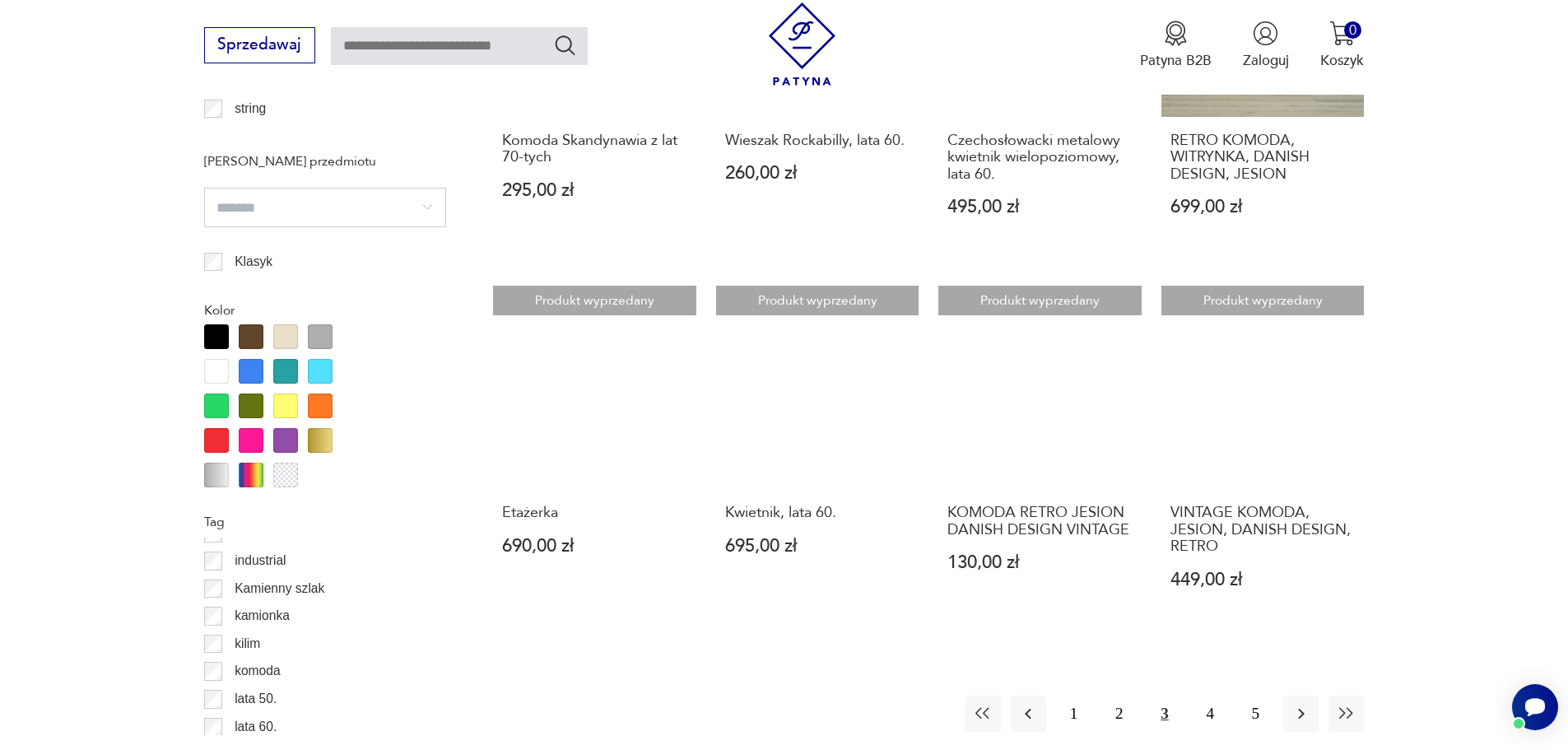
scroll to position [1947, 0]
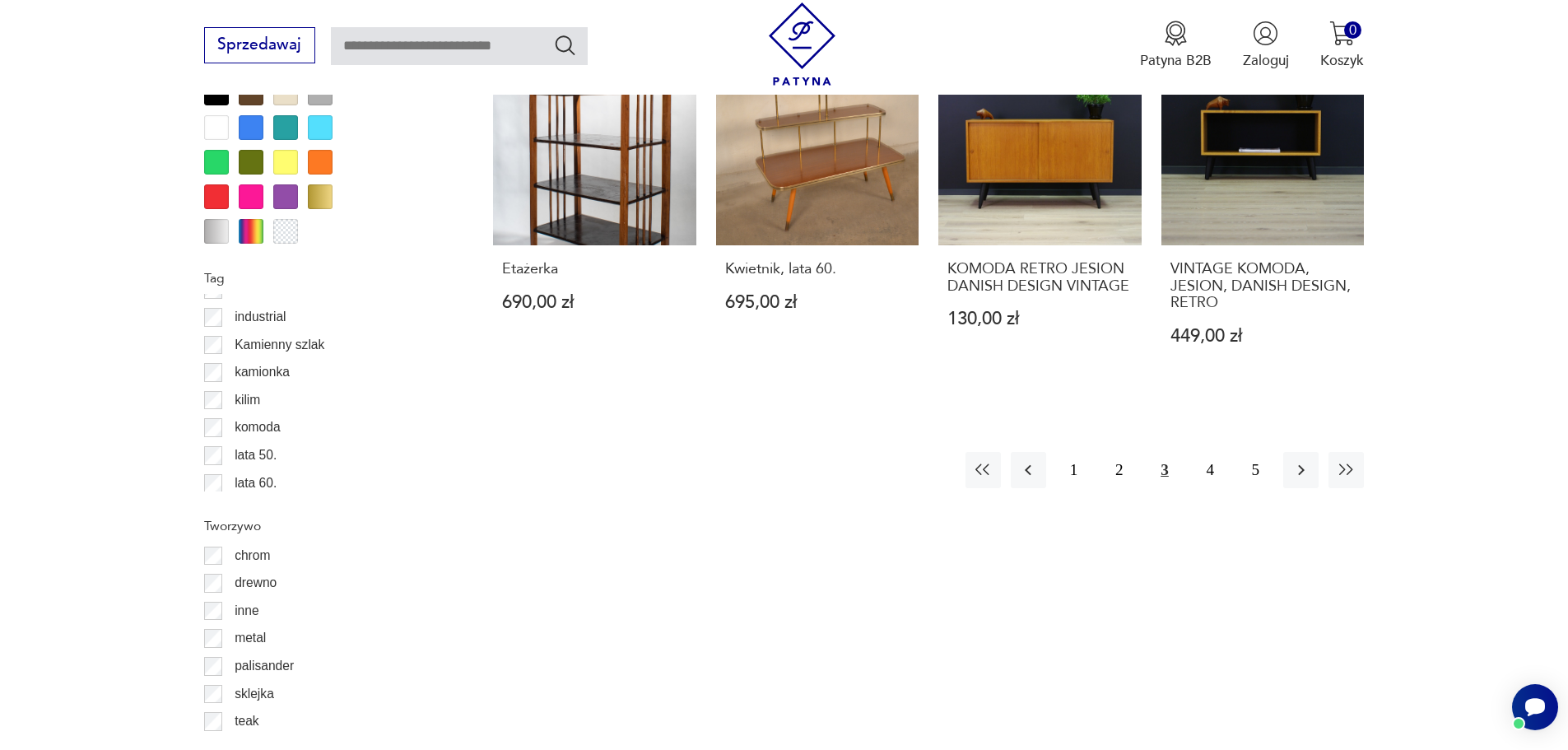
drag, startPoint x: 1304, startPoint y: 449, endPoint x: 1316, endPoint y: 477, distance: 30.5
click at [1304, 460] on icon "button" at bounding box center [1301, 470] width 19 height 19
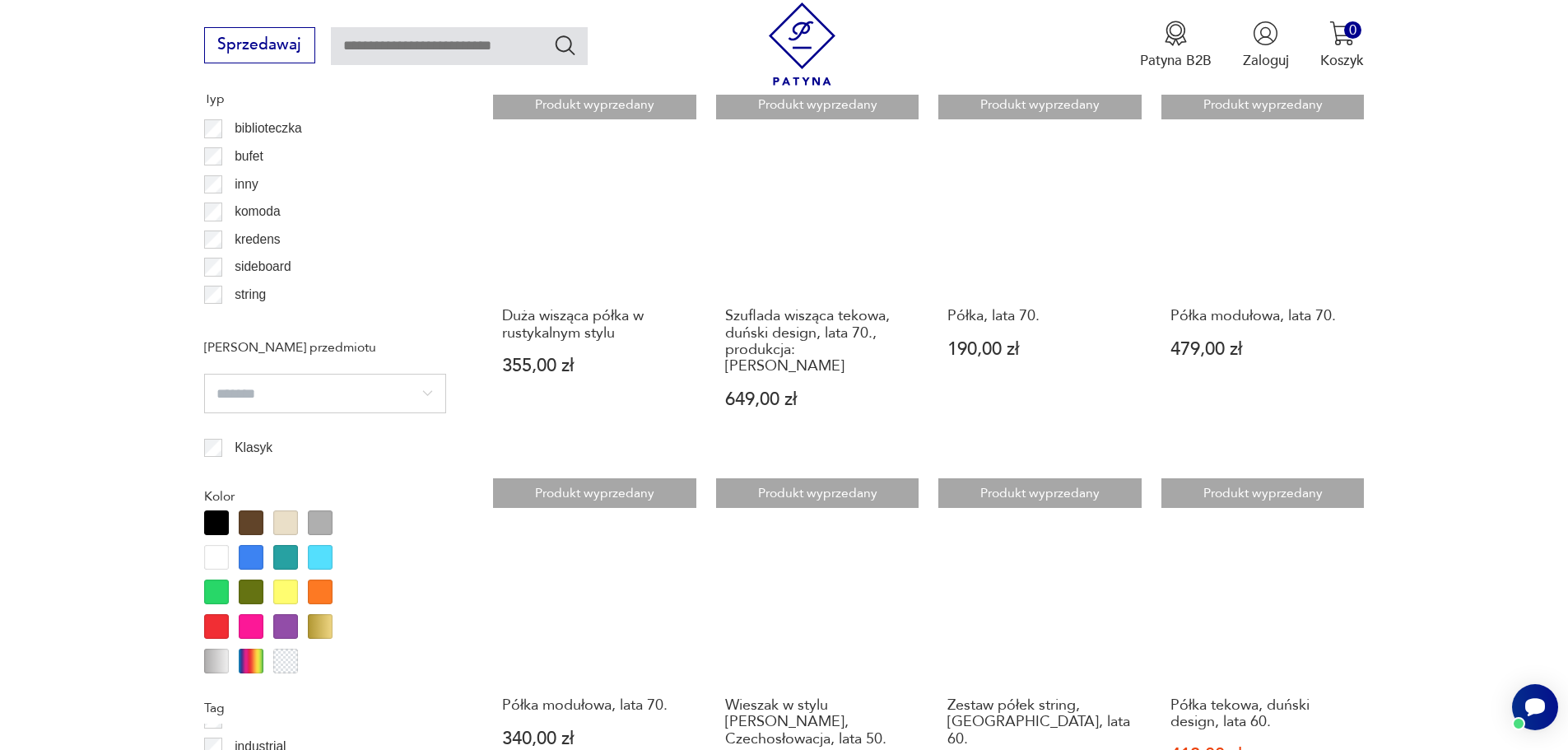
scroll to position [1783, 0]
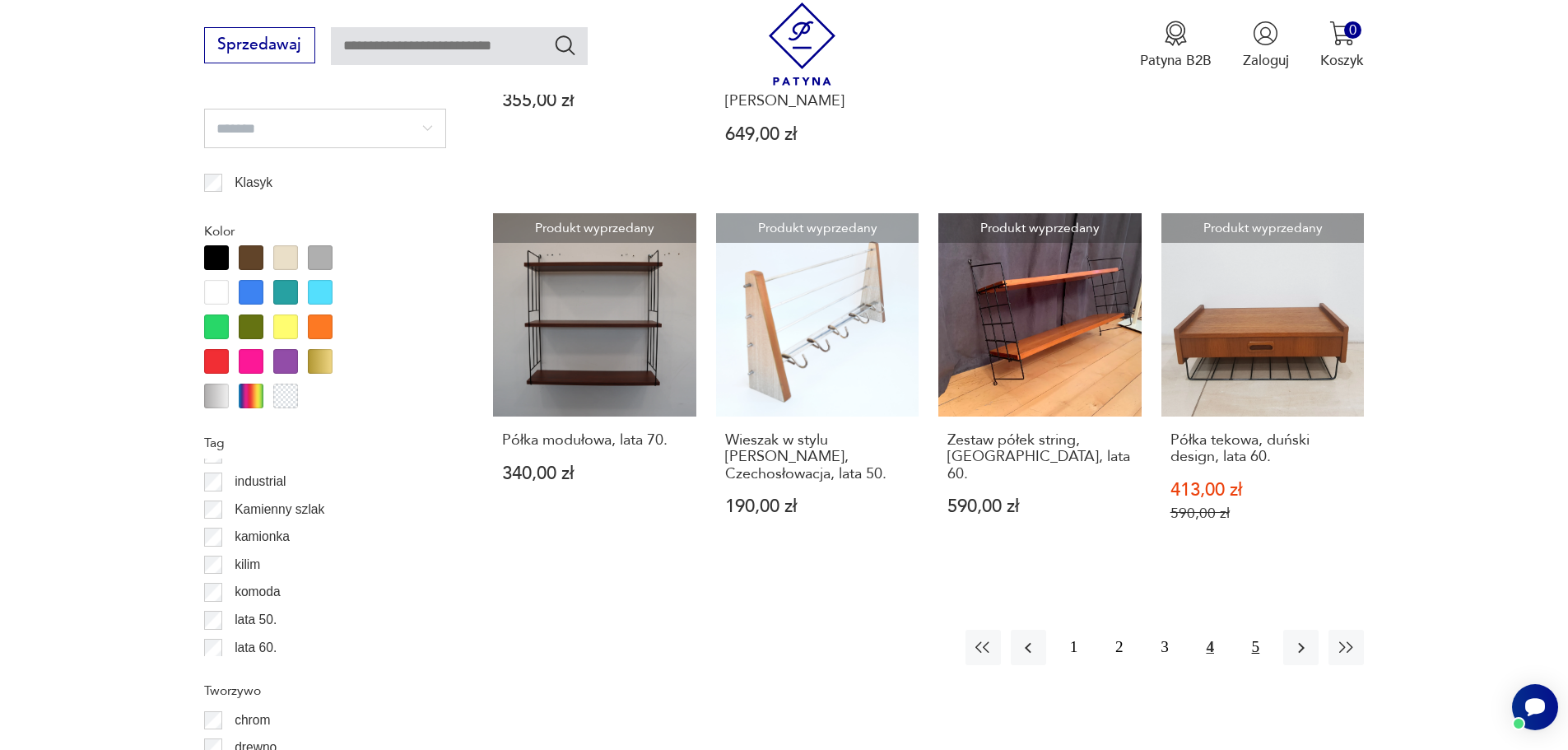
click at [1246, 630] on button "5" at bounding box center [1256, 648] width 36 height 36
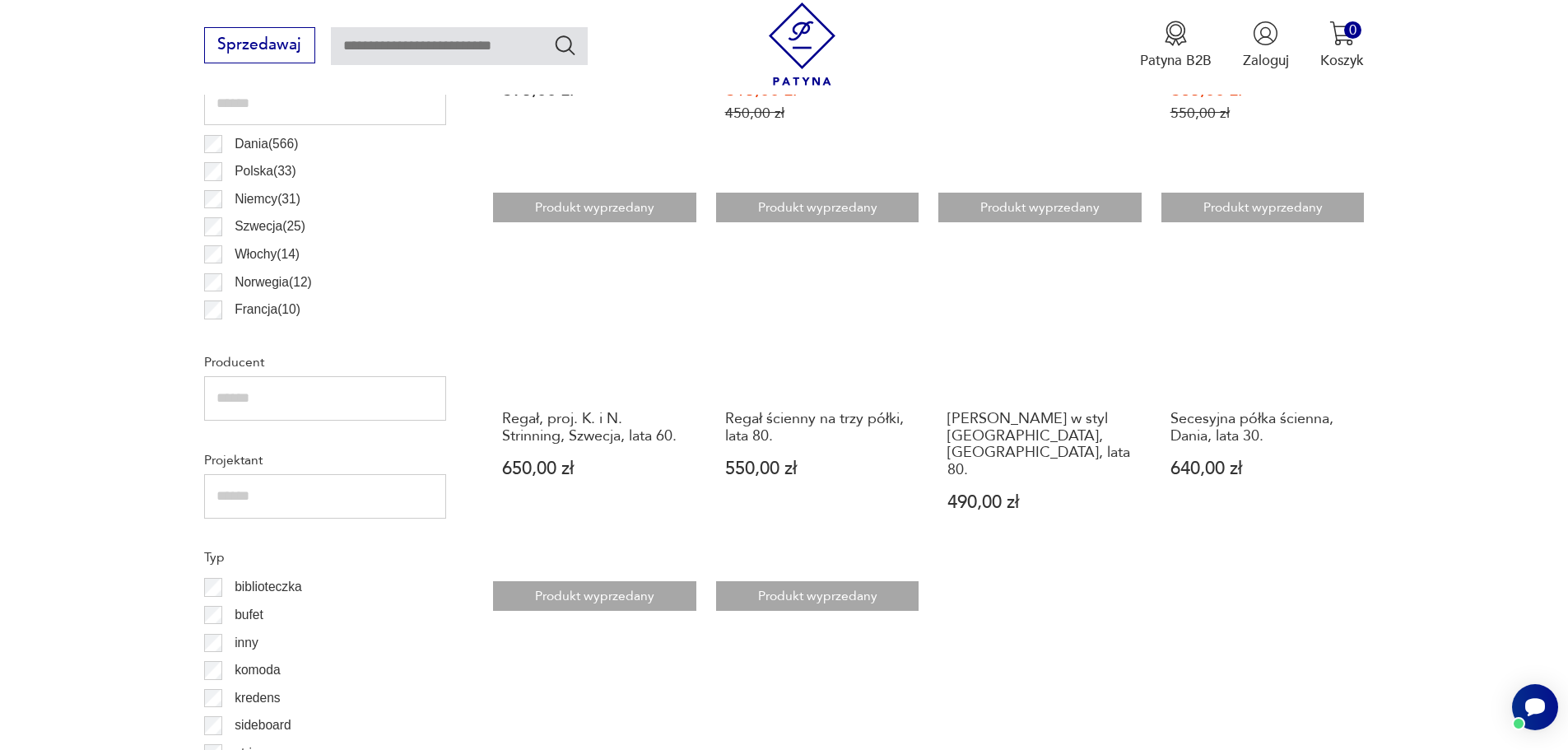
scroll to position [960, 0]
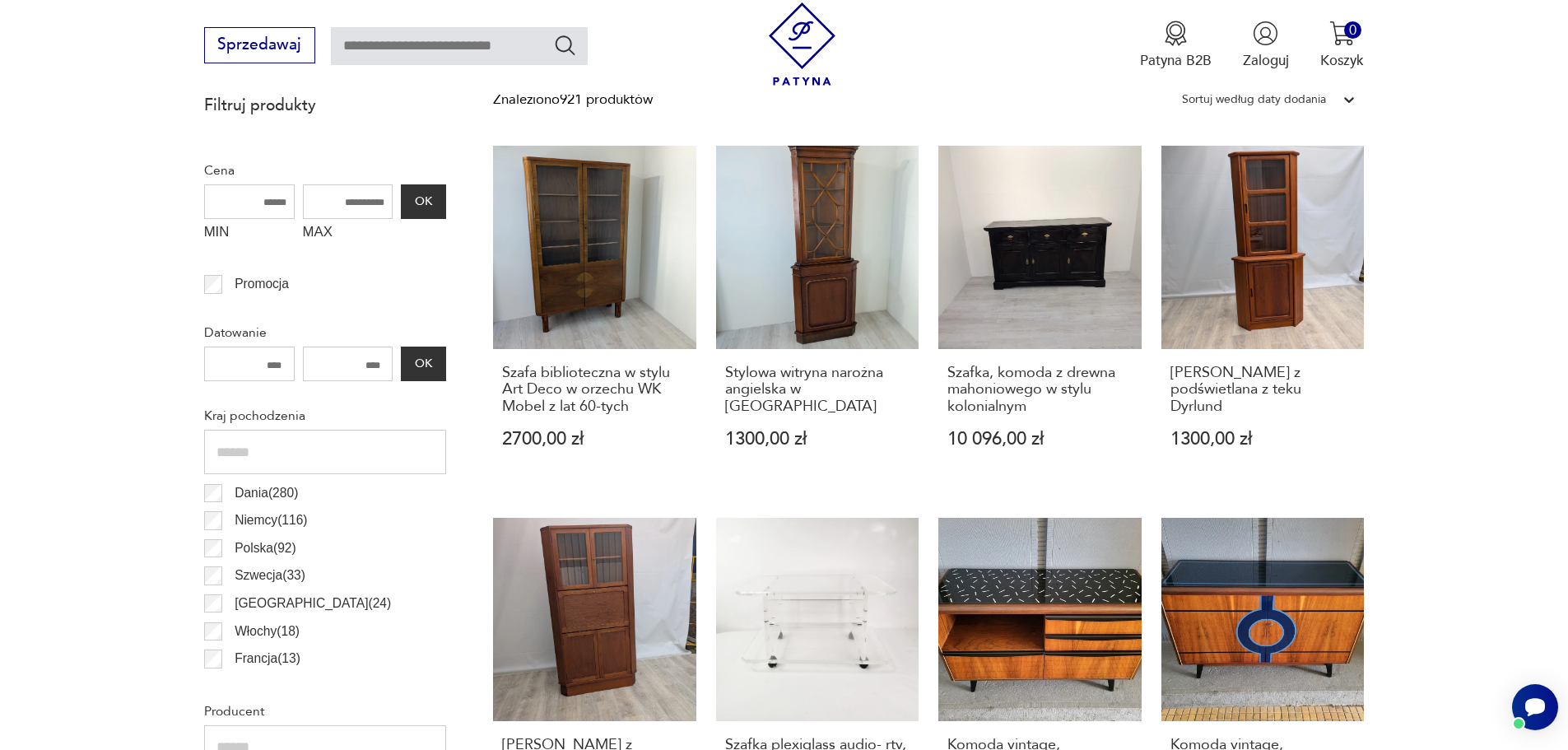
scroll to position [877, 0]
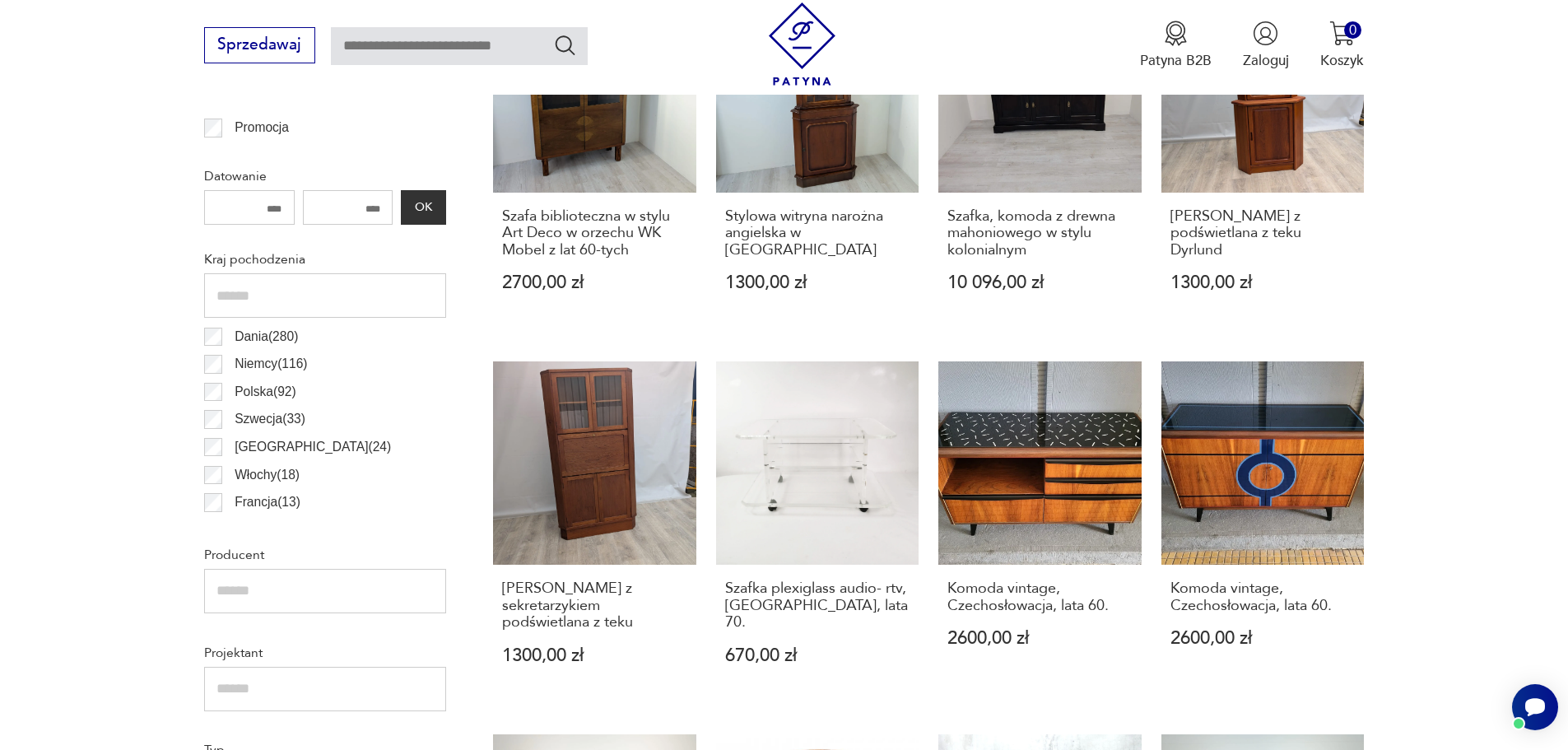
click at [363, 210] on input "number" at bounding box center [348, 207] width 91 height 35
click at [428, 201] on div "*** OK" at bounding box center [325, 207] width 242 height 35
drag, startPoint x: 348, startPoint y: 207, endPoint x: 428, endPoint y: 217, distance: 80.6
click at [428, 217] on div "*** OK" at bounding box center [325, 207] width 242 height 35
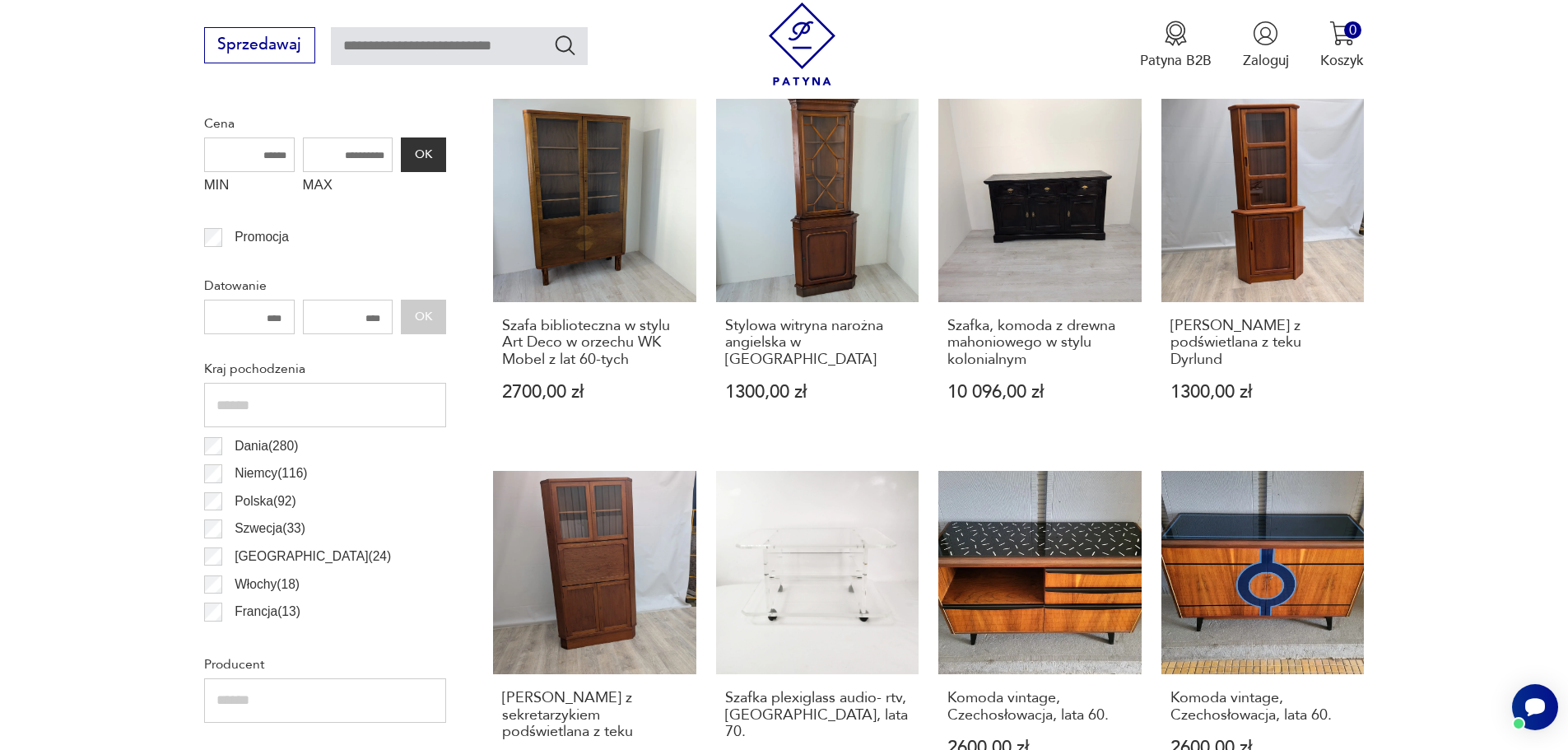
scroll to position [630, 0]
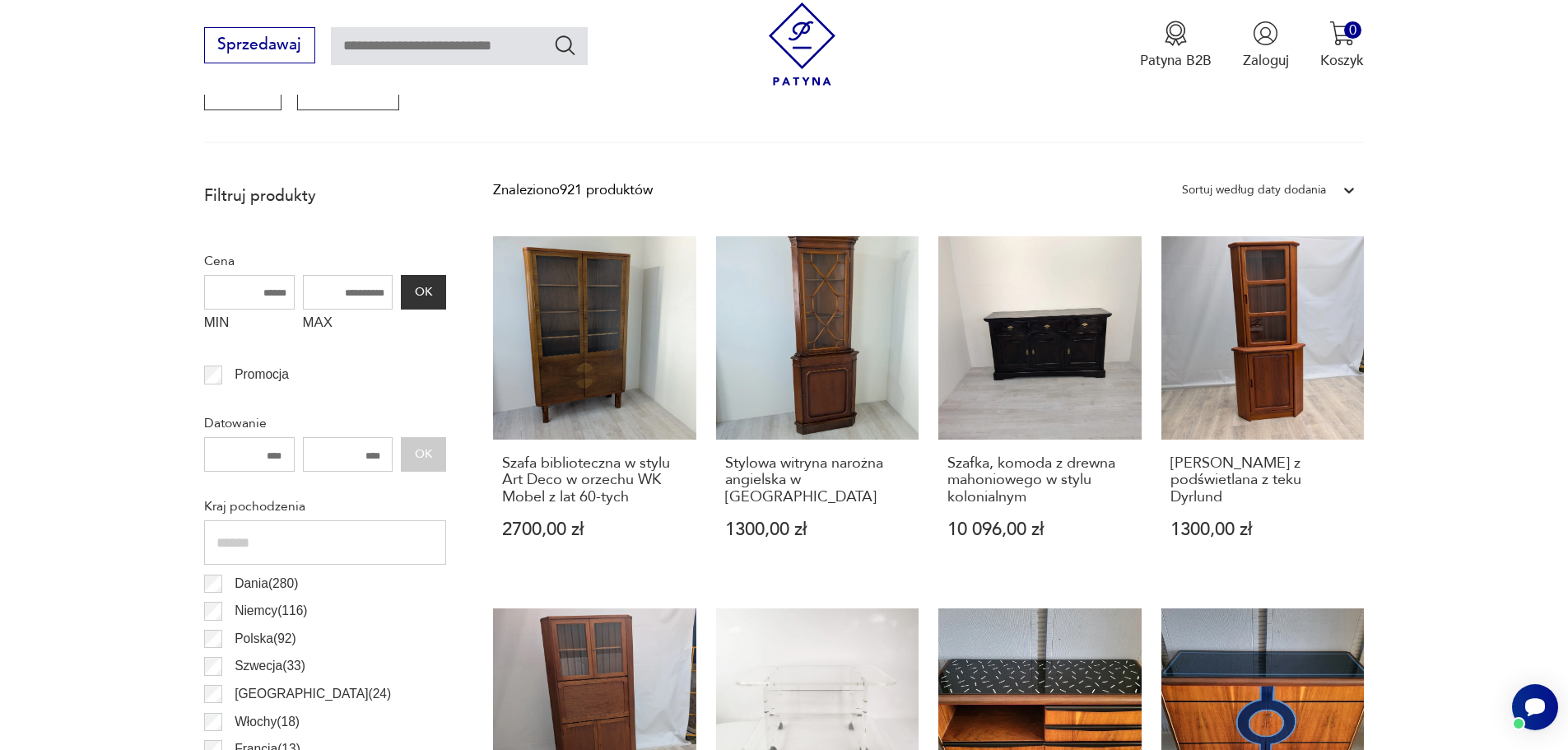
type input "*"
click at [355, 291] on input "MAX" at bounding box center [348, 292] width 91 height 35
type input "***"
click at [428, 290] on button "OK" at bounding box center [423, 292] width 45 height 35
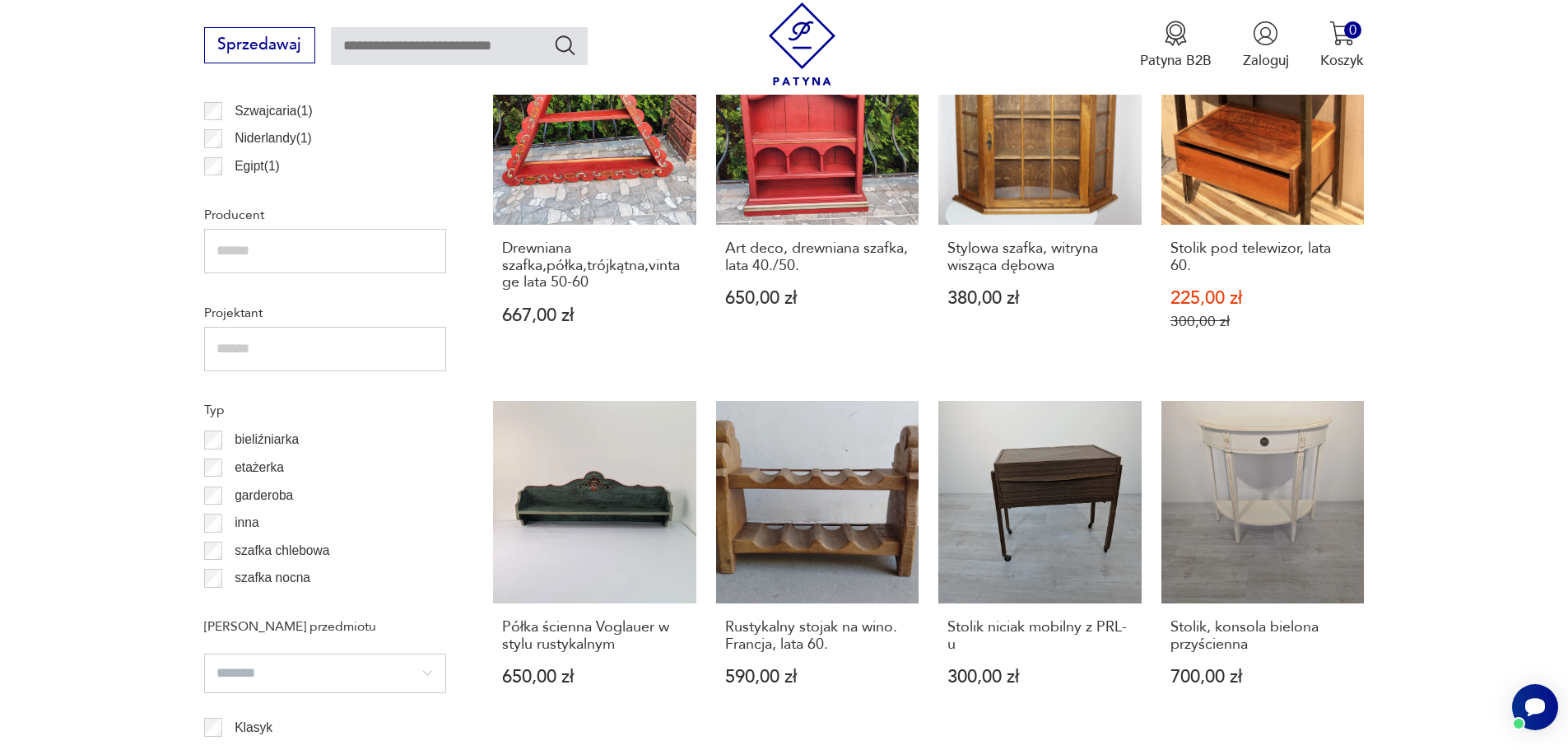
scroll to position [1710, 0]
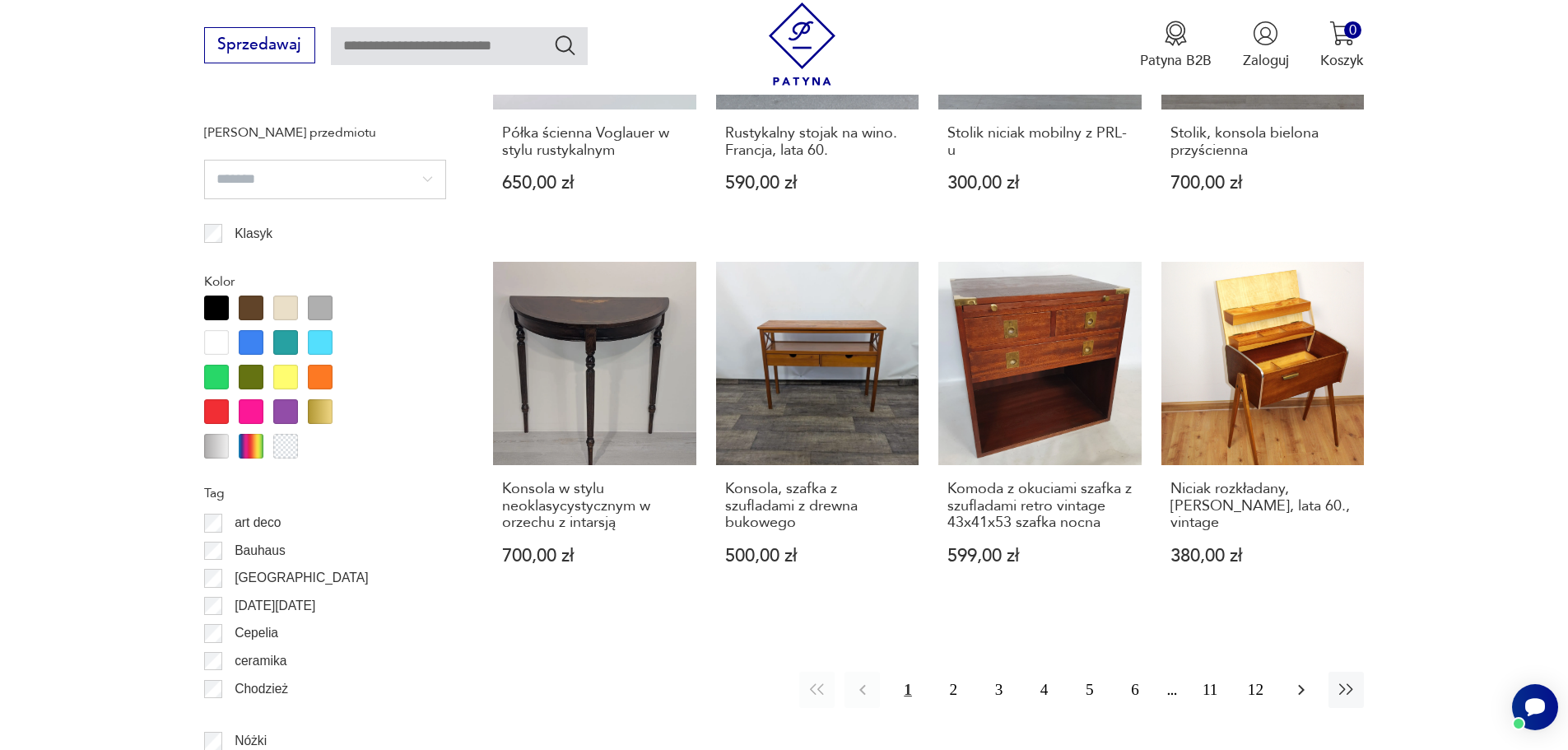
click at [1313, 693] on button "button" at bounding box center [1301, 689] width 36 height 36
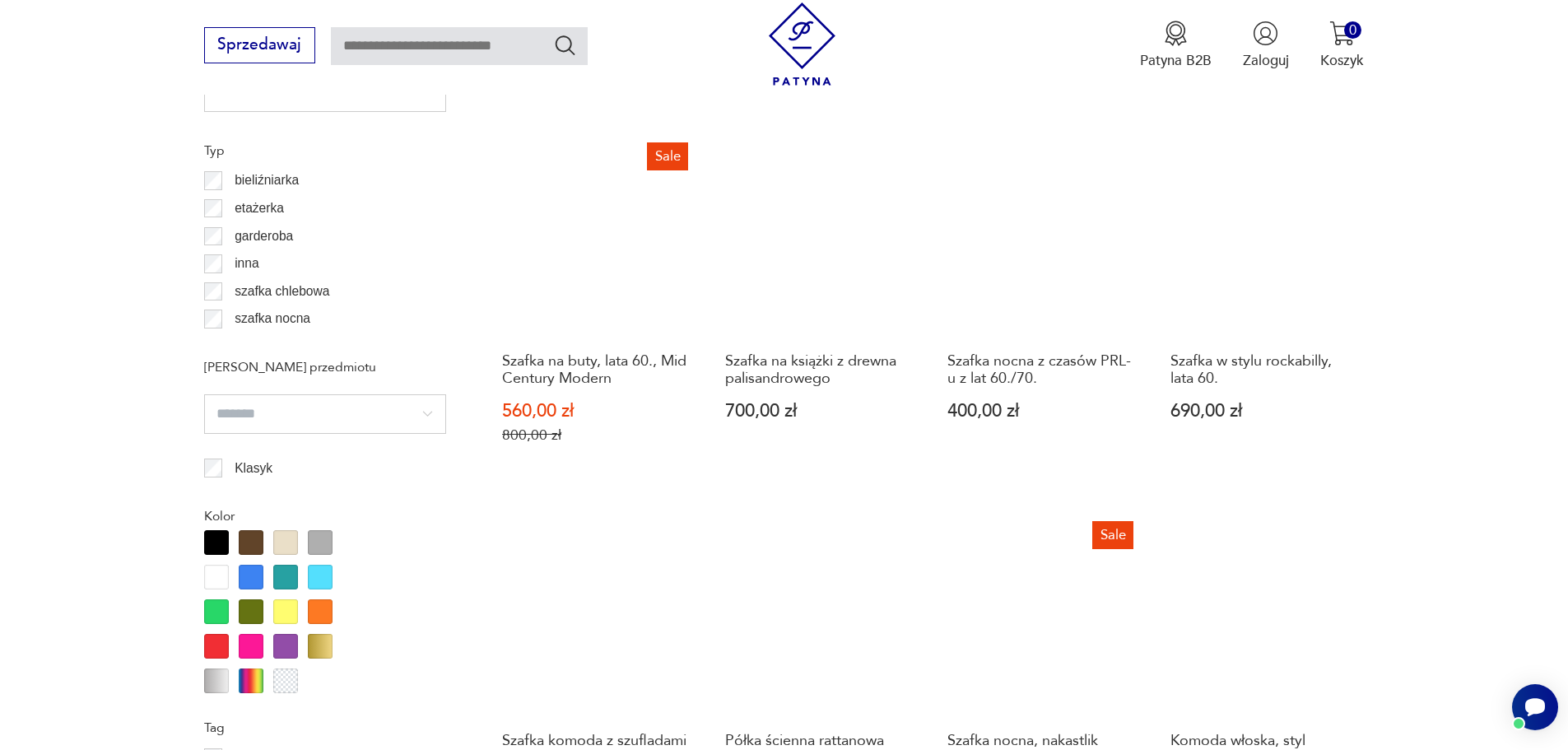
scroll to position [1710, 0]
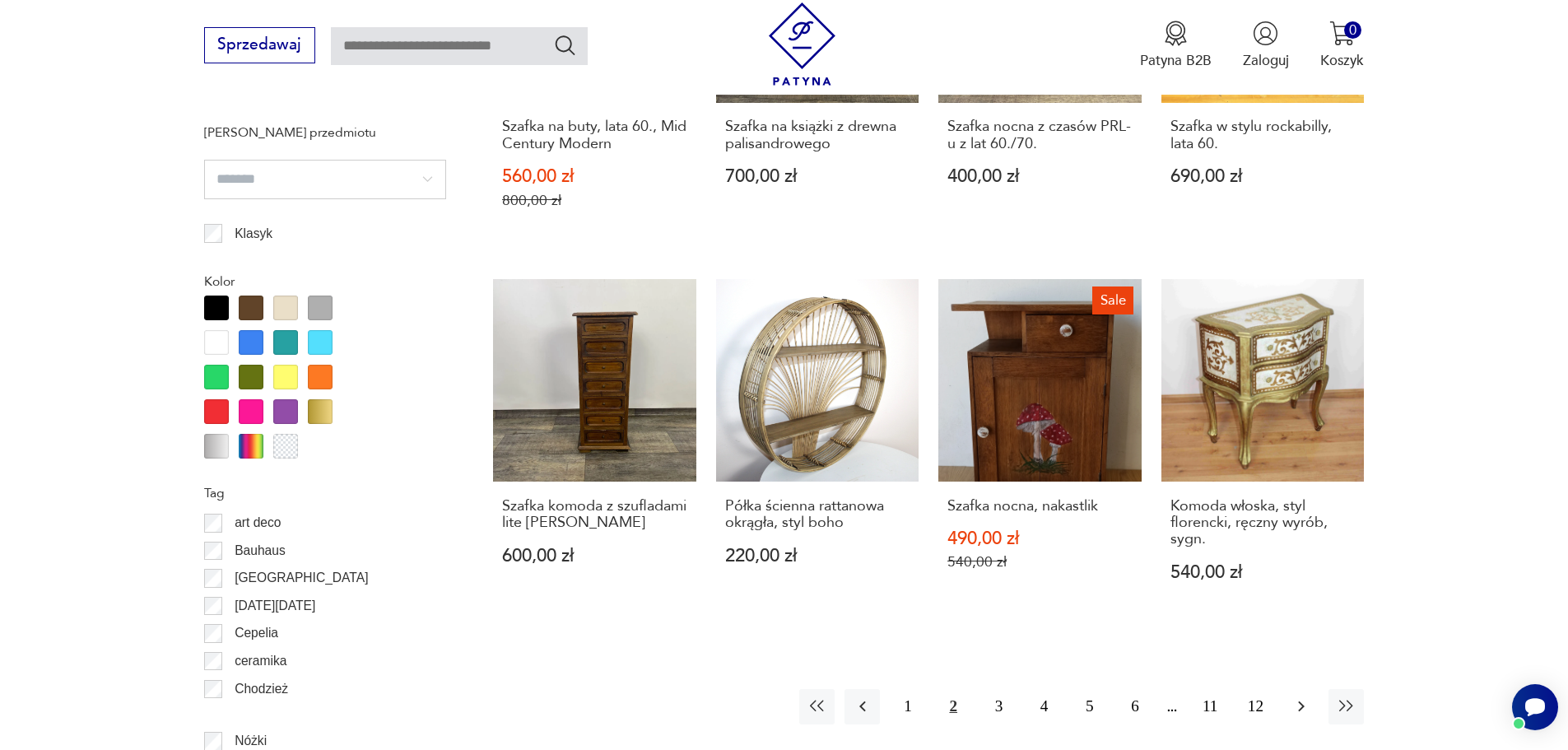
click at [1306, 697] on icon "button" at bounding box center [1301, 706] width 19 height 19
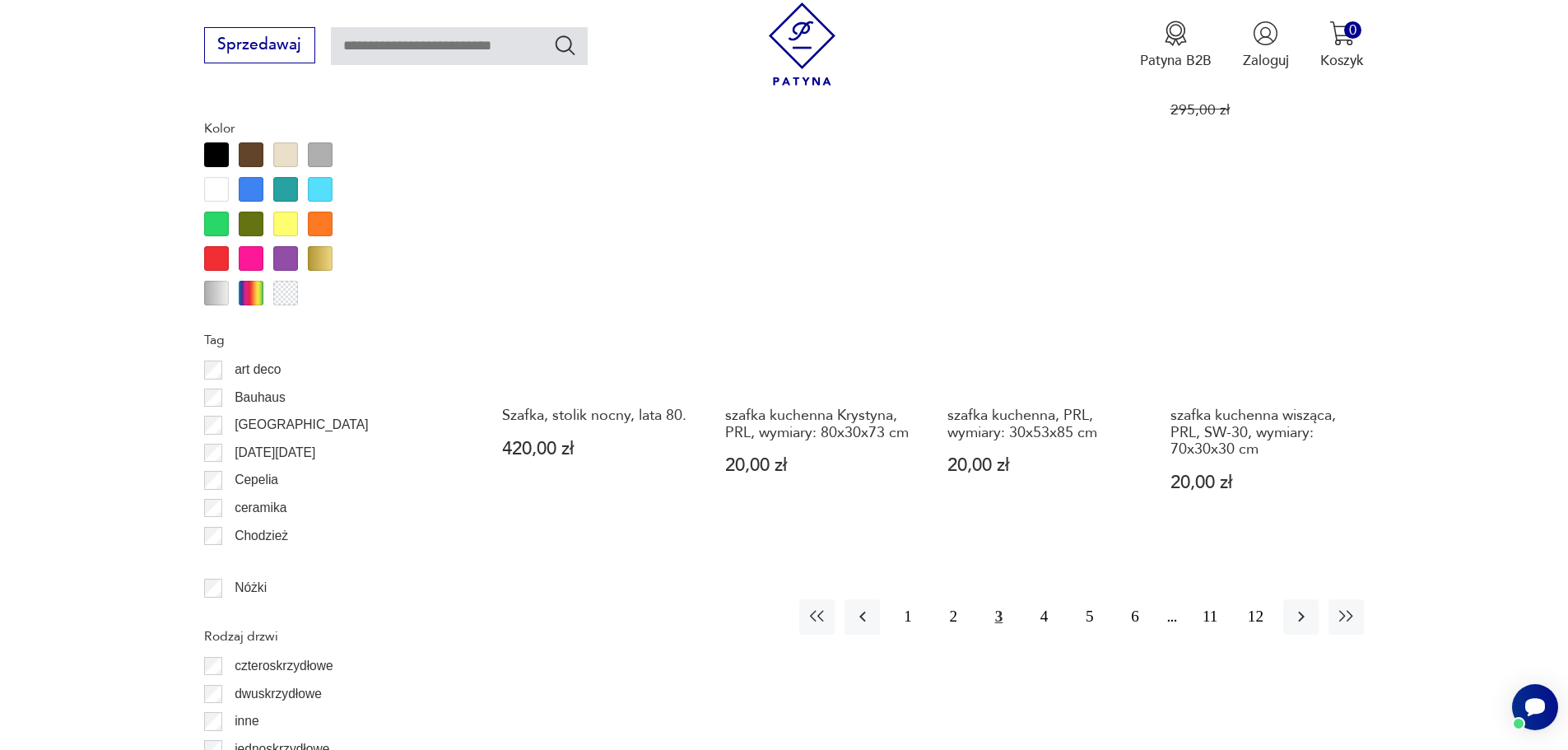
scroll to position [1875, 0]
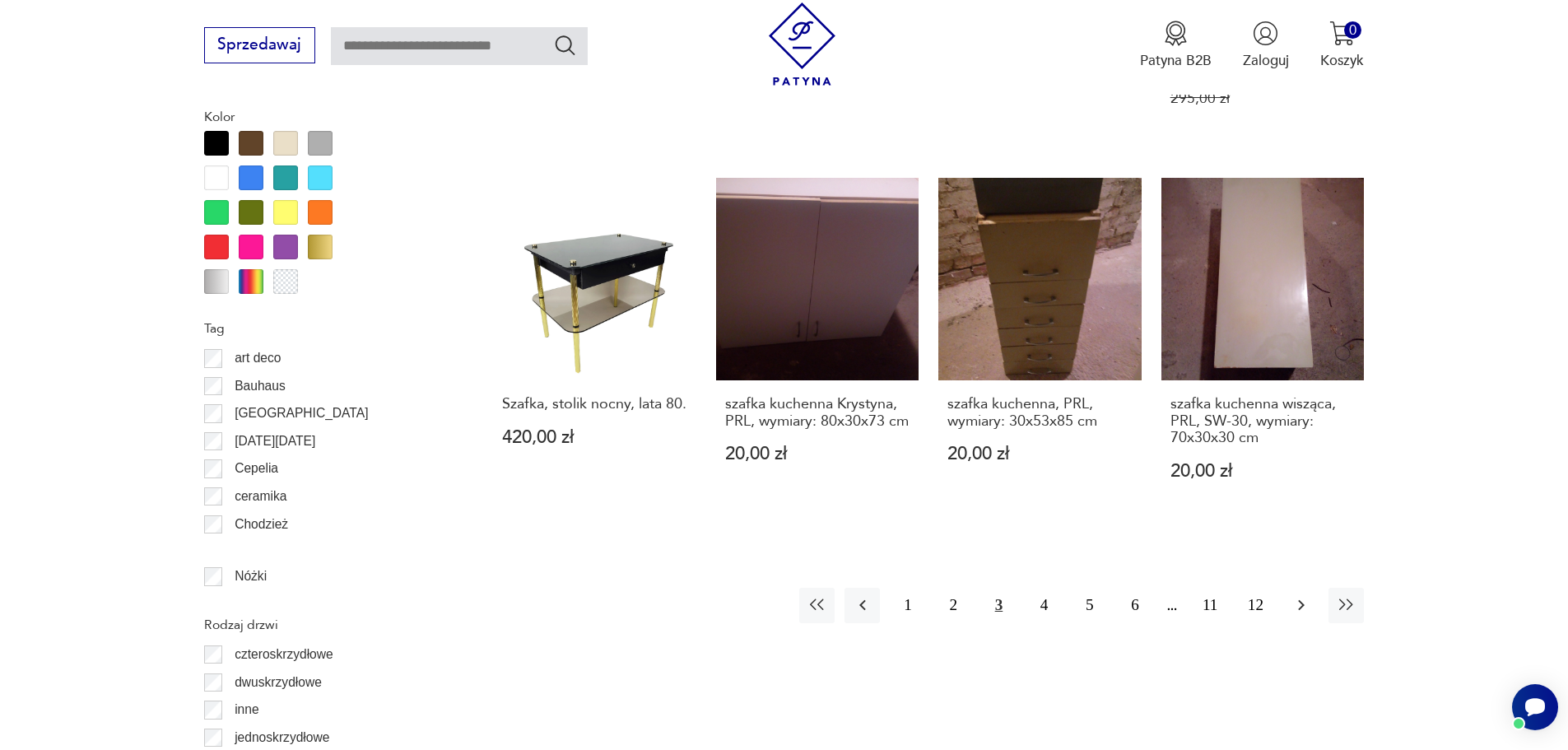
click at [1315, 587] on button "button" at bounding box center [1301, 605] width 36 height 36
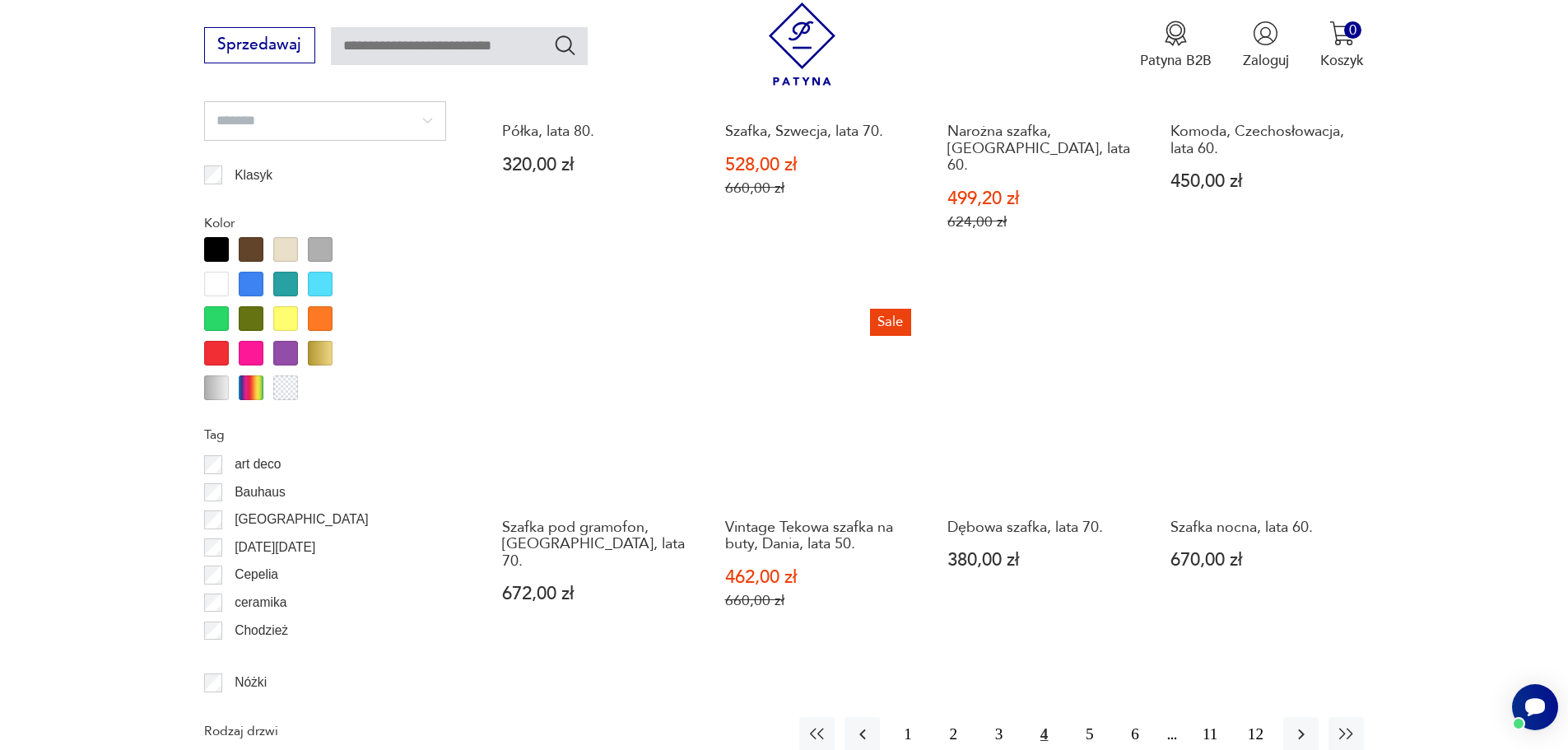
scroll to position [1957, 0]
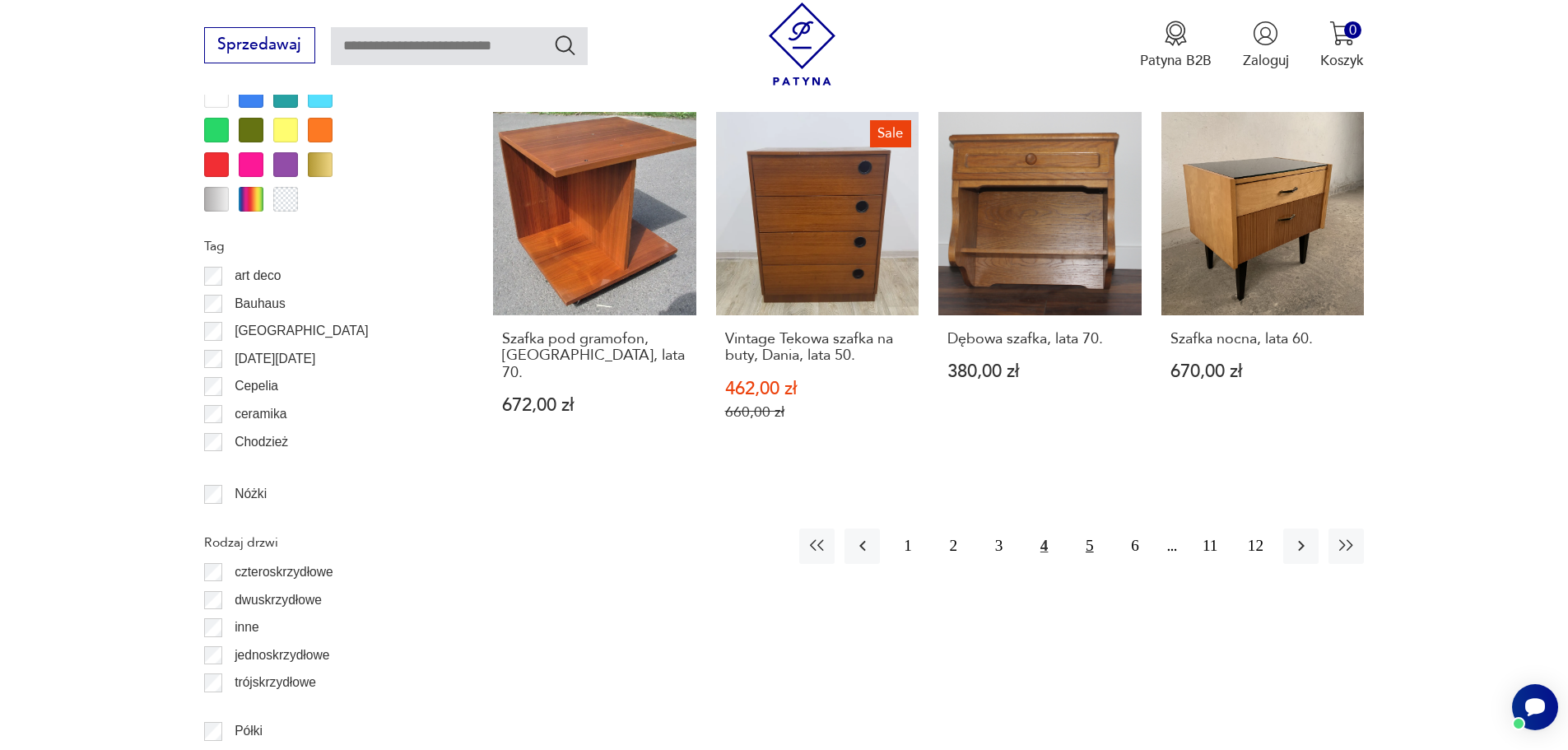
click at [1094, 528] on button "5" at bounding box center [1090, 546] width 36 height 36
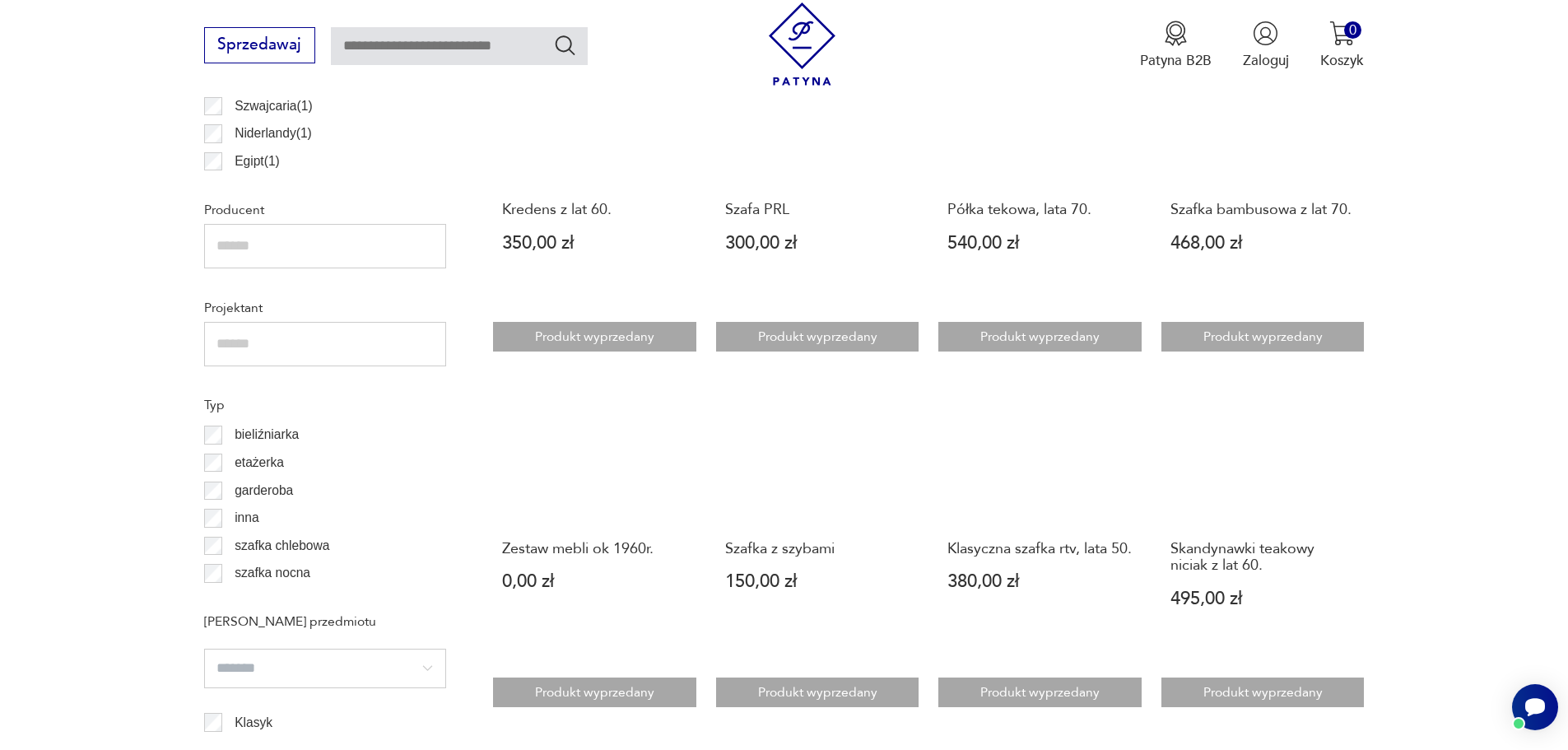
scroll to position [1546, 0]
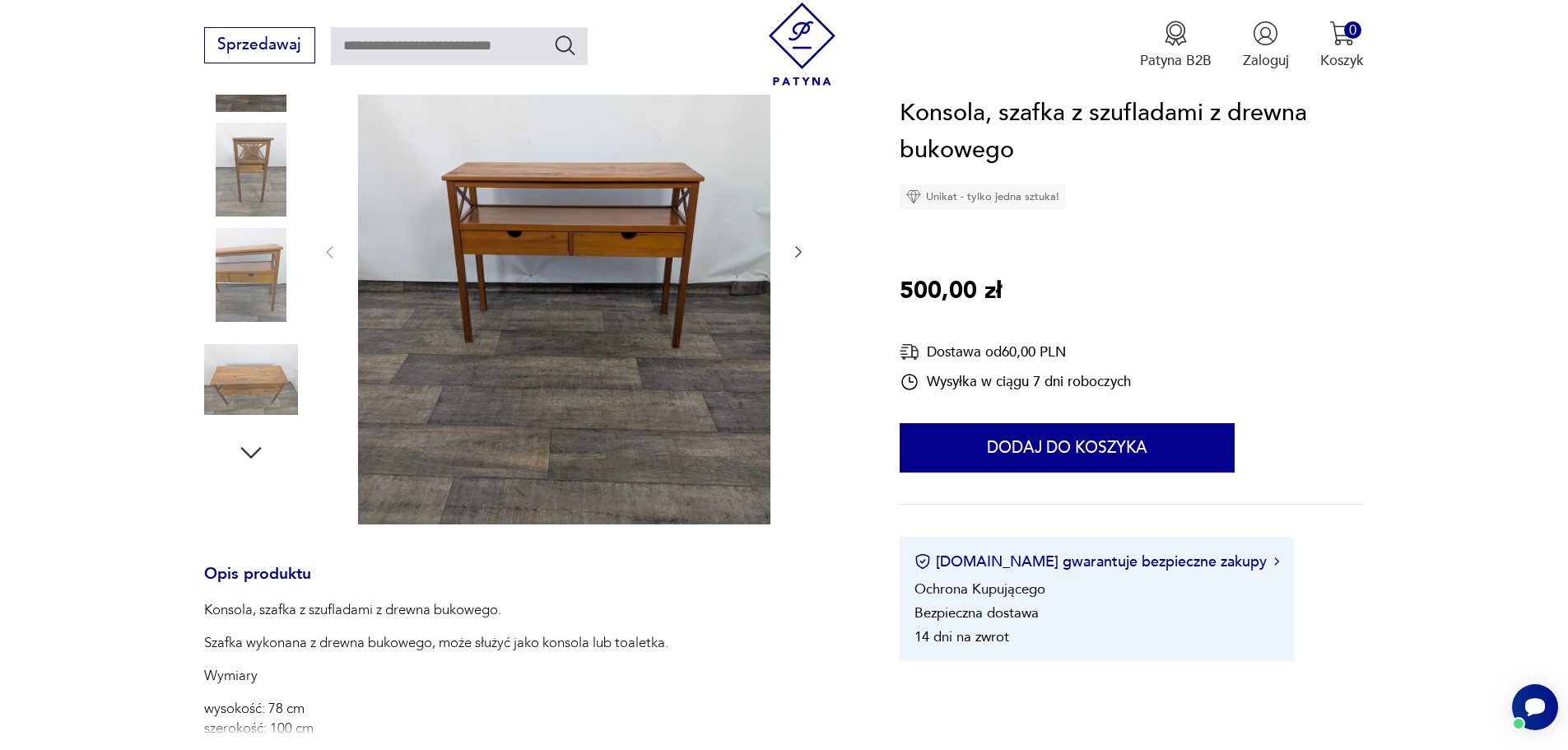
scroll to position [164, 0]
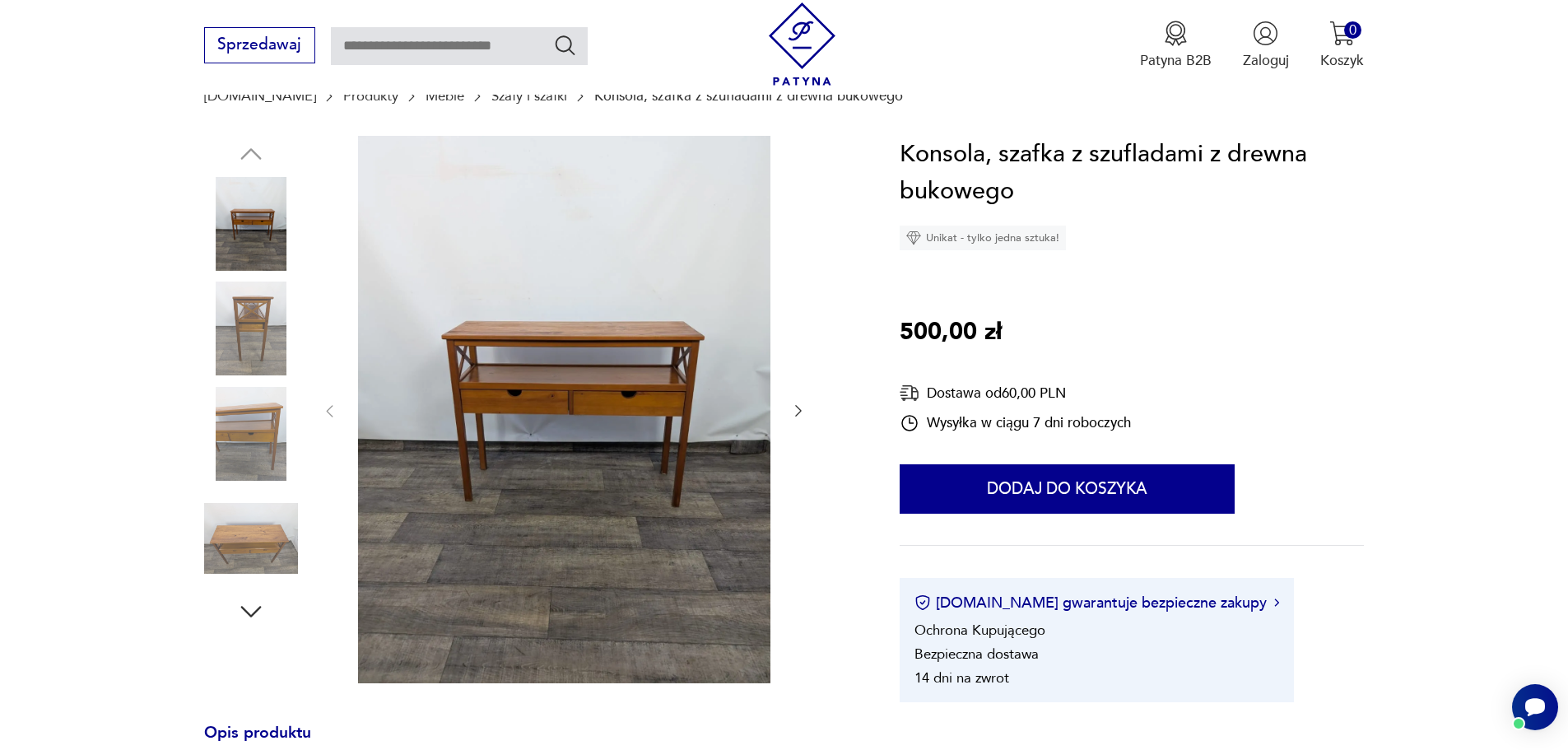
click at [794, 408] on icon "button" at bounding box center [798, 410] width 16 height 16
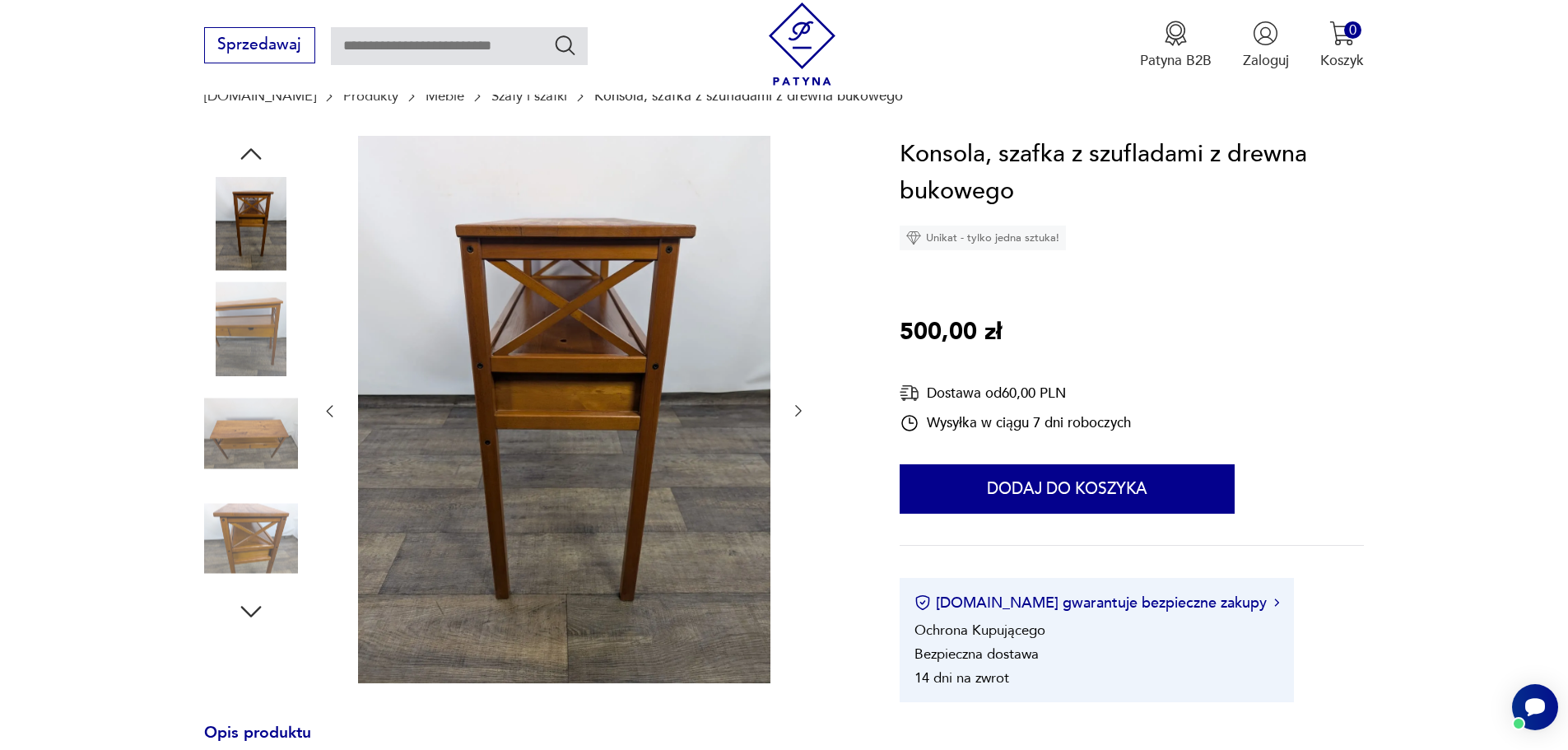
click at [794, 408] on icon "button" at bounding box center [798, 410] width 16 height 16
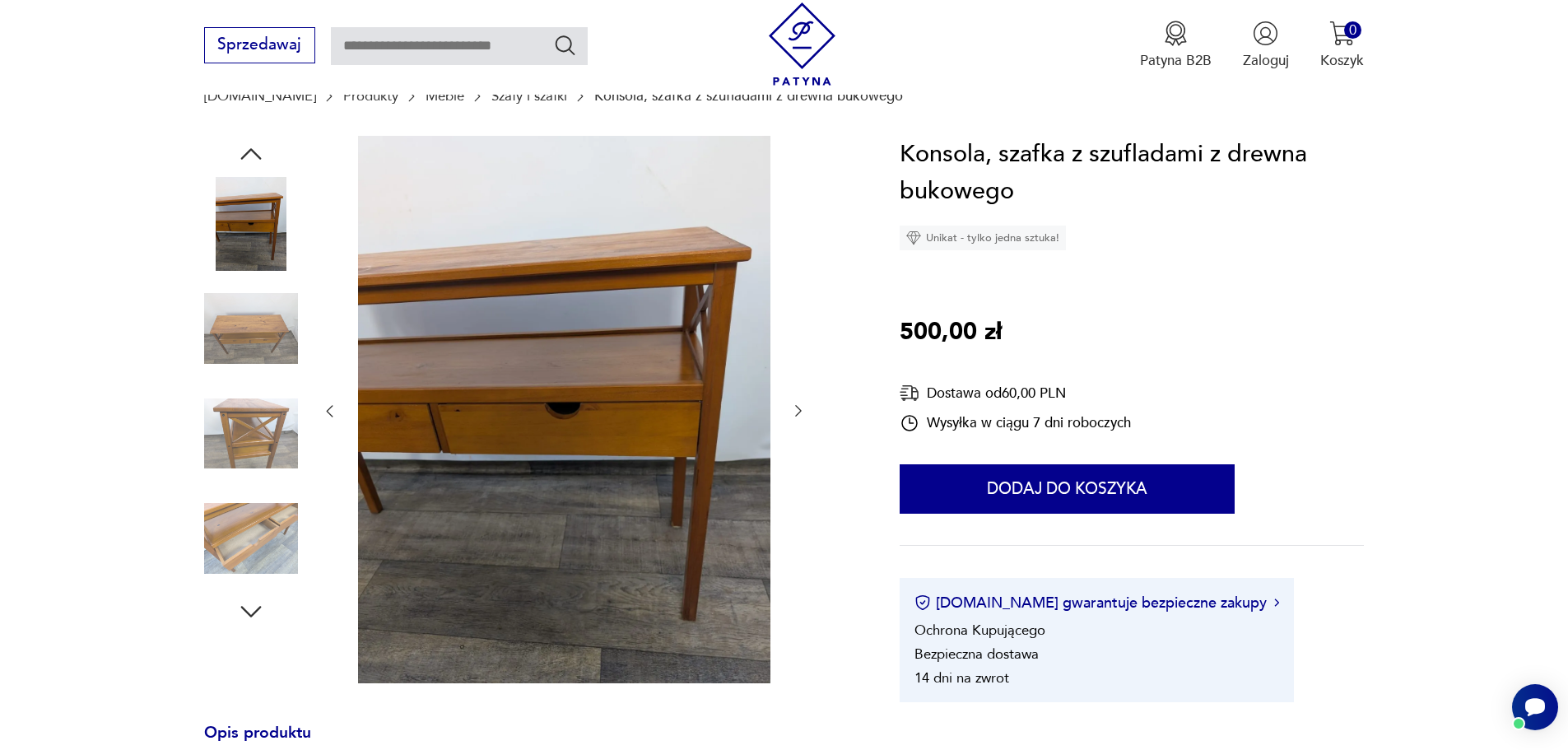
click at [794, 408] on icon "button" at bounding box center [798, 410] width 16 height 16
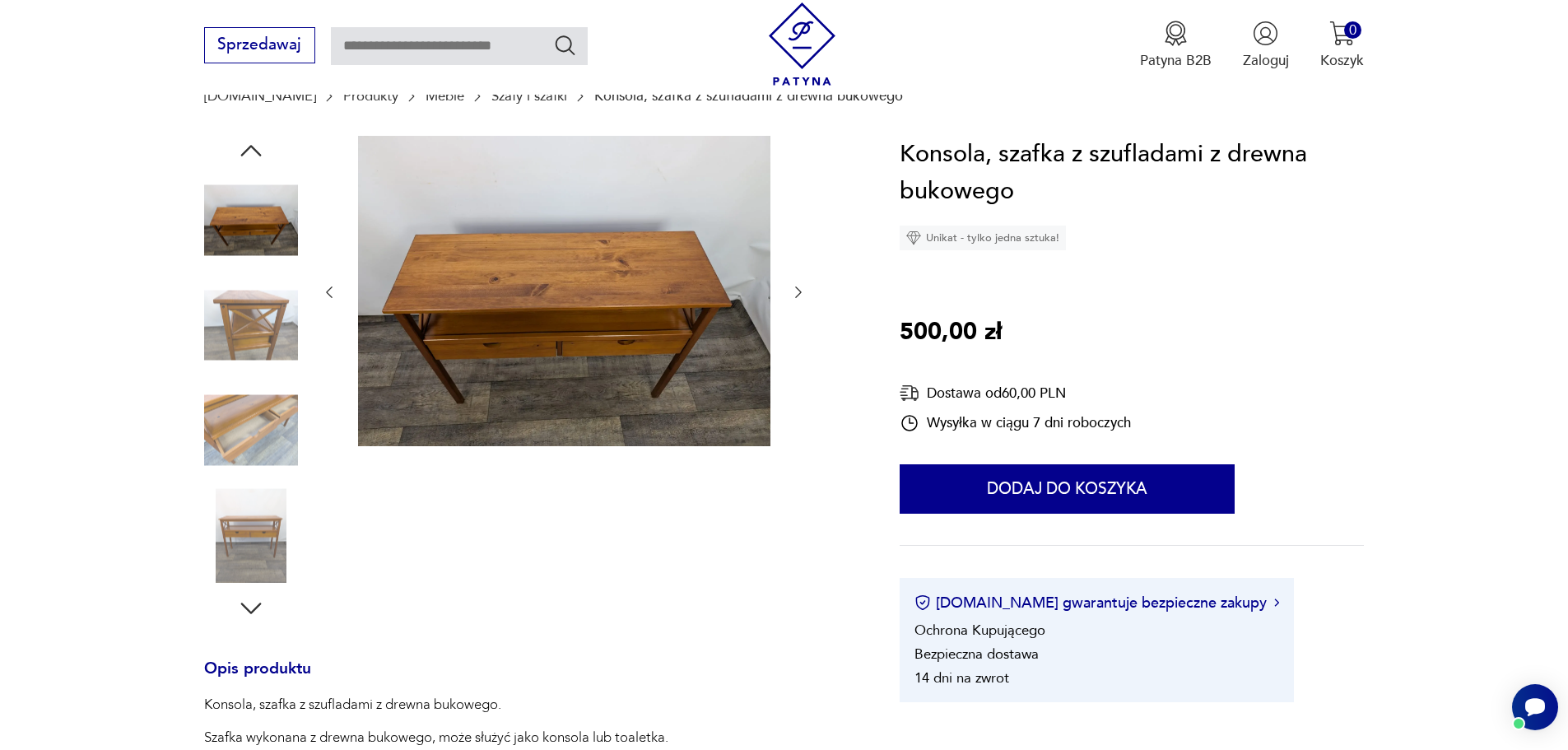
click at [794, 408] on div at bounding box center [564, 292] width 486 height 313
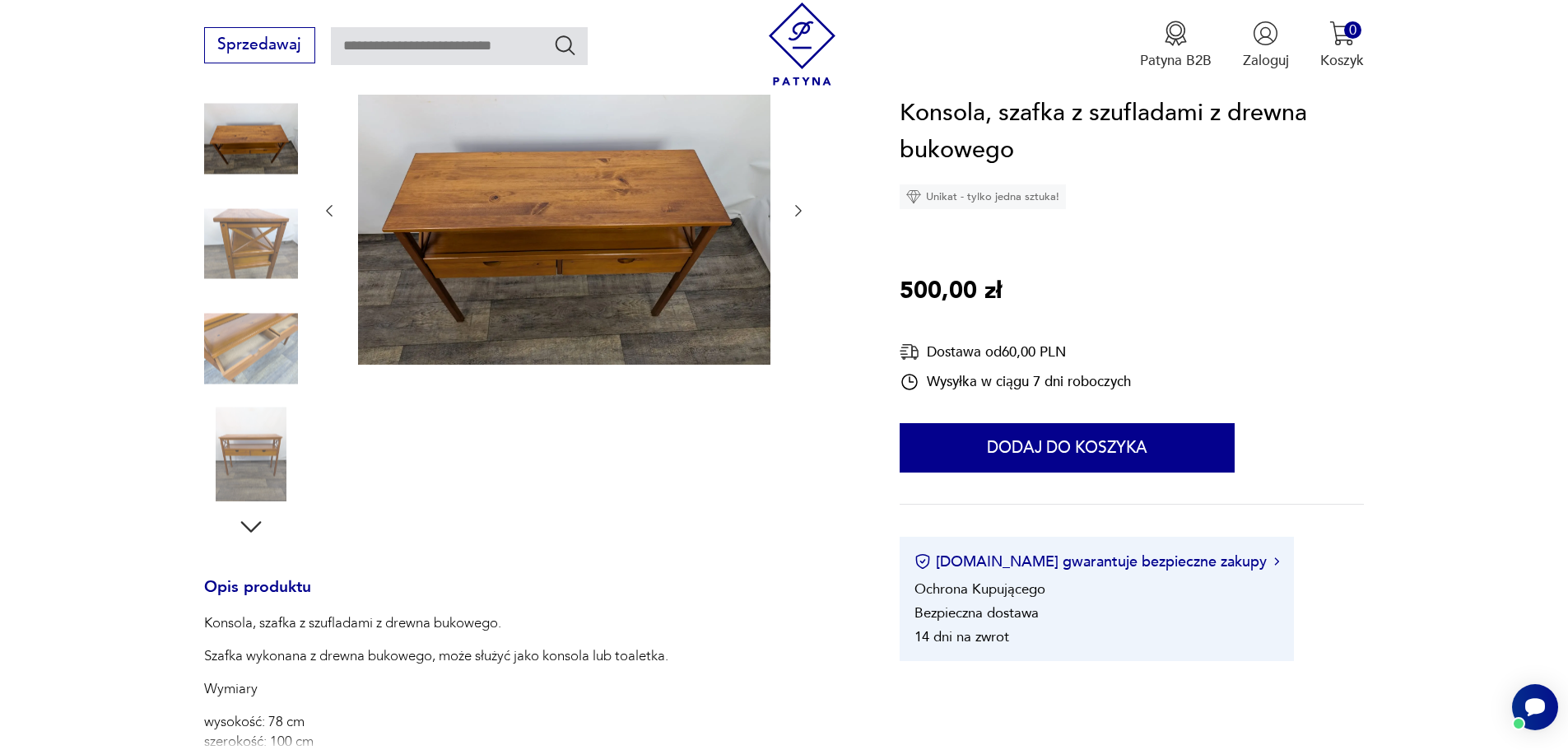
scroll to position [247, 0]
click at [218, 334] on img at bounding box center [251, 348] width 94 height 94
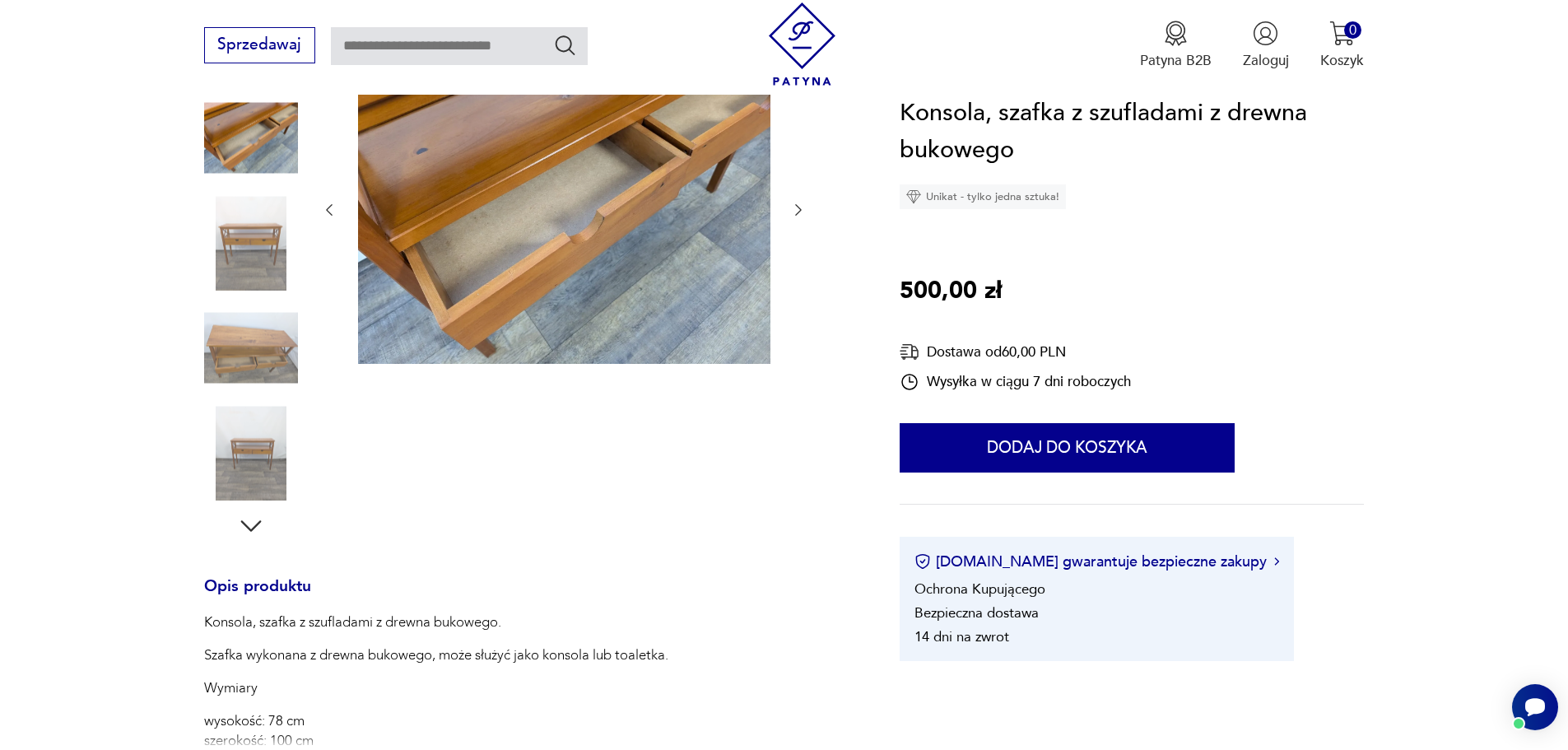
click at [250, 443] on img at bounding box center [251, 452] width 94 height 94
